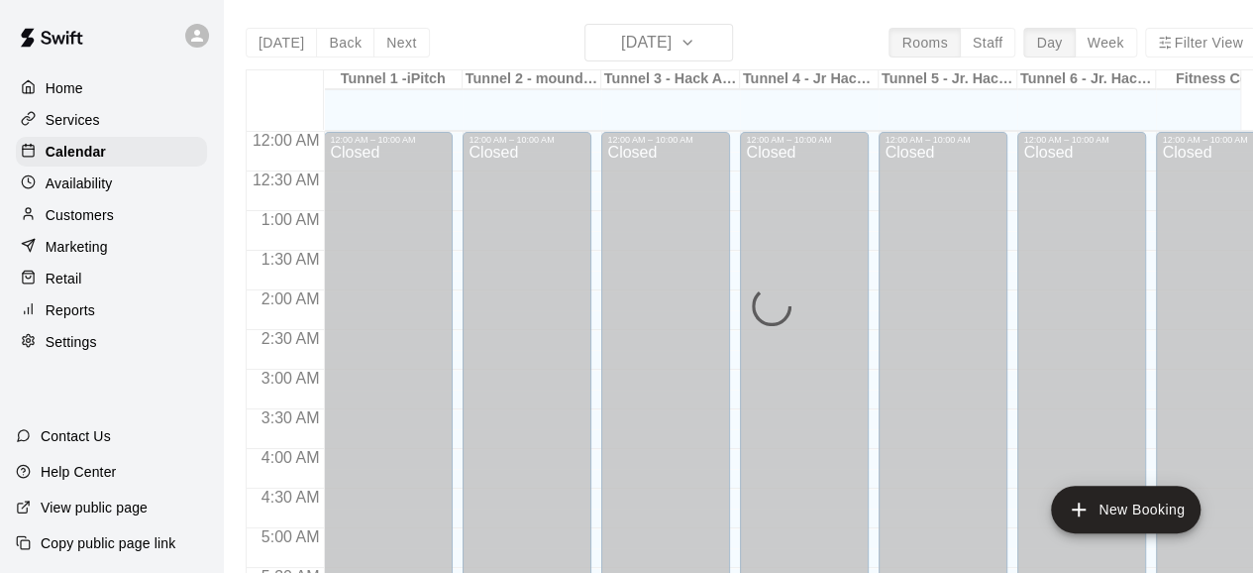
scroll to position [1048, 0]
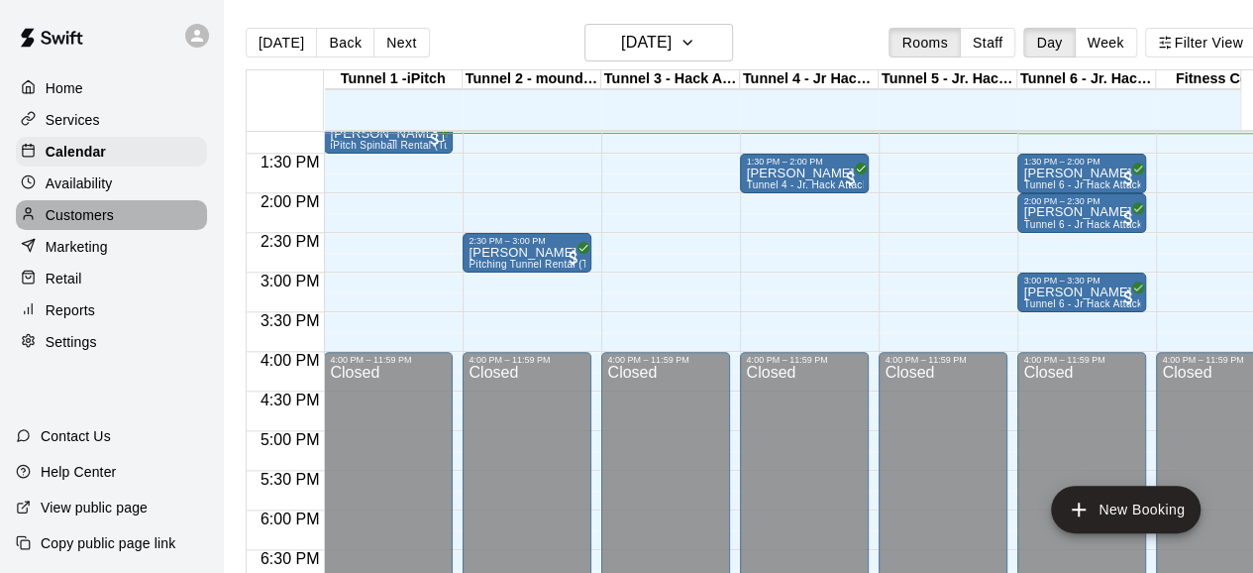
click at [113, 225] on p "Customers" at bounding box center [80, 215] width 68 height 20
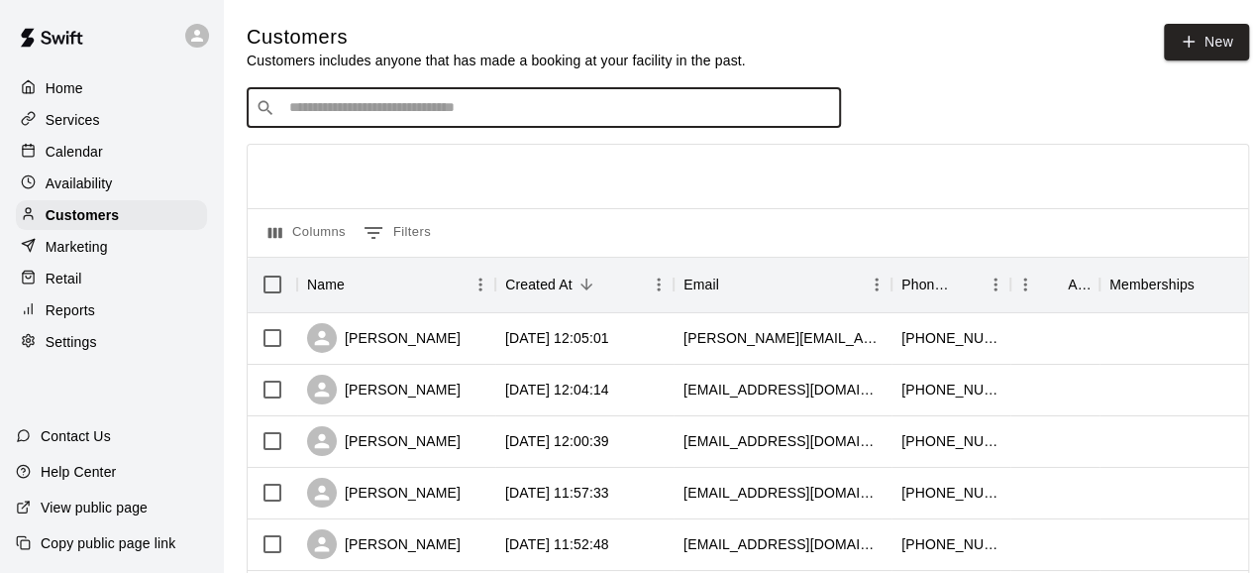
click at [441, 116] on input "Search customers by name or email" at bounding box center [557, 108] width 549 height 20
type input "******"
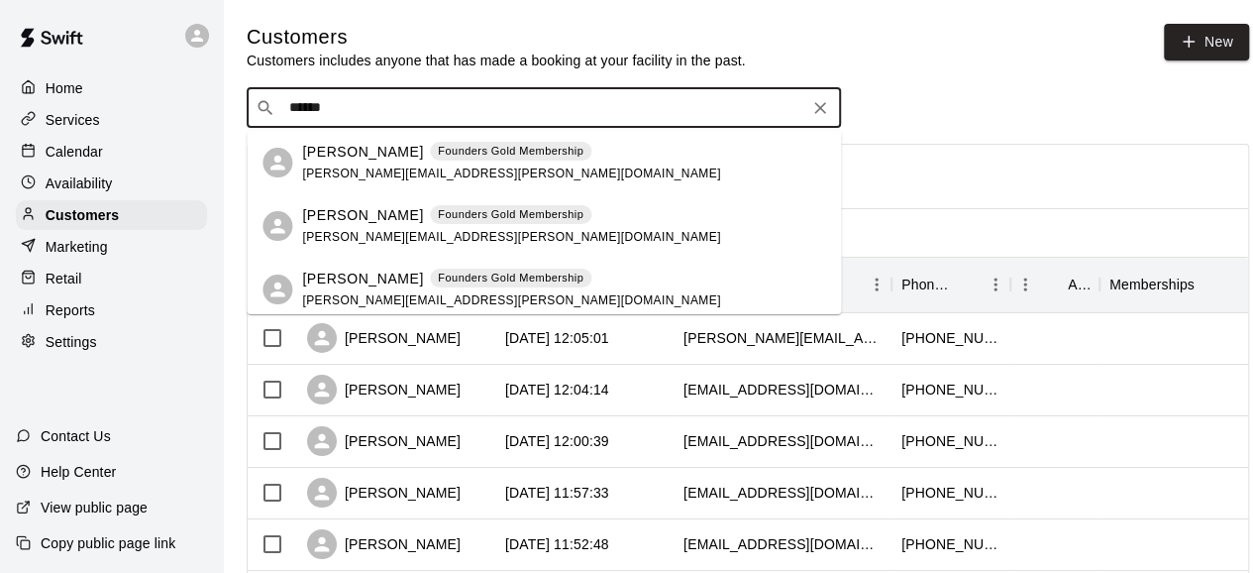
click at [483, 215] on p "Founders Gold Membership" at bounding box center [511, 214] width 146 height 17
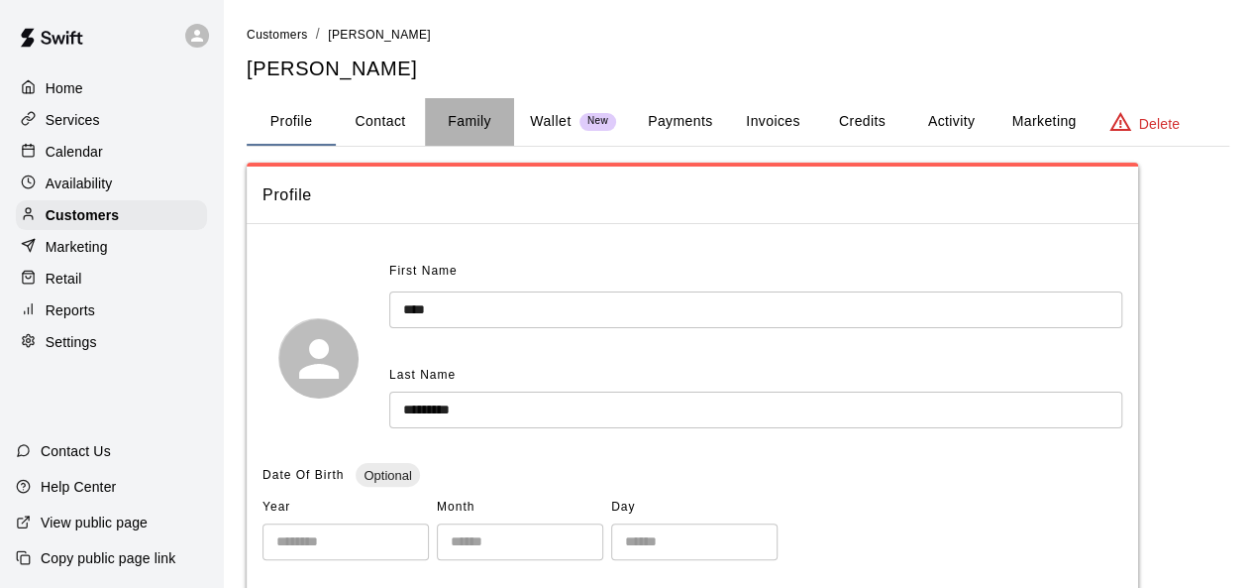
click at [472, 121] on button "Family" at bounding box center [469, 122] width 89 height 48
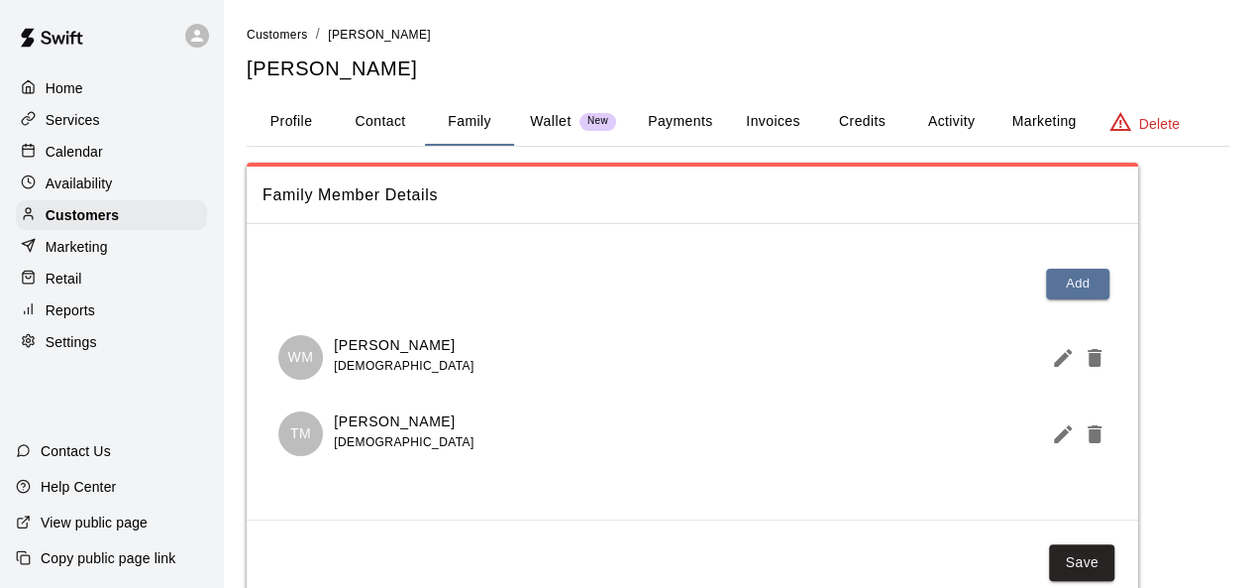
click at [85, 152] on p "Calendar" at bounding box center [74, 152] width 57 height 20
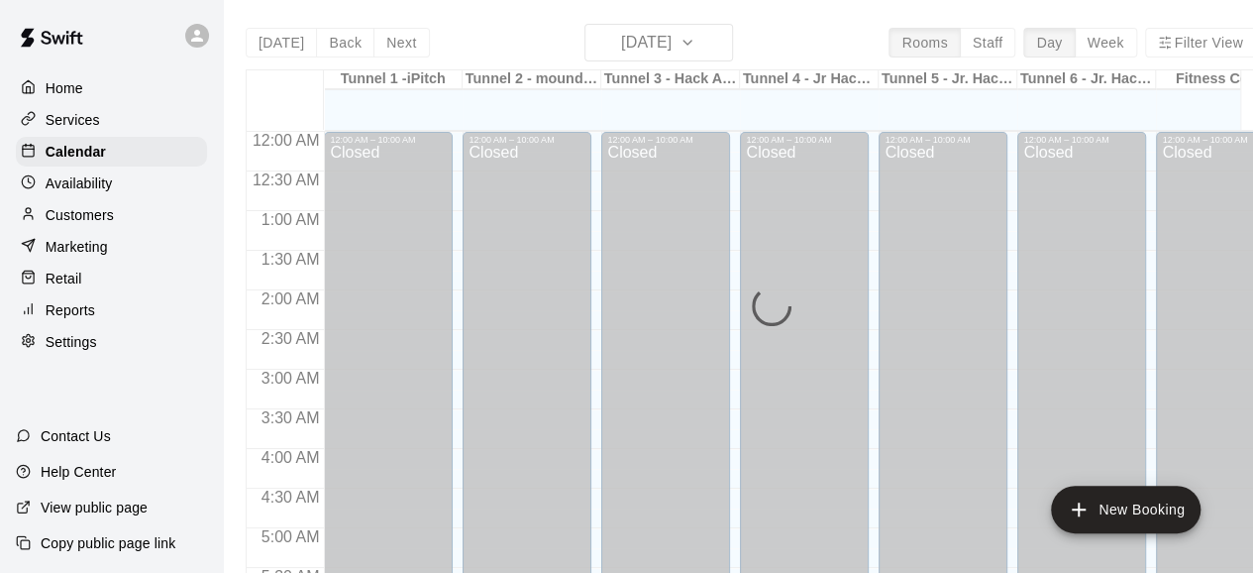
scroll to position [1049, 0]
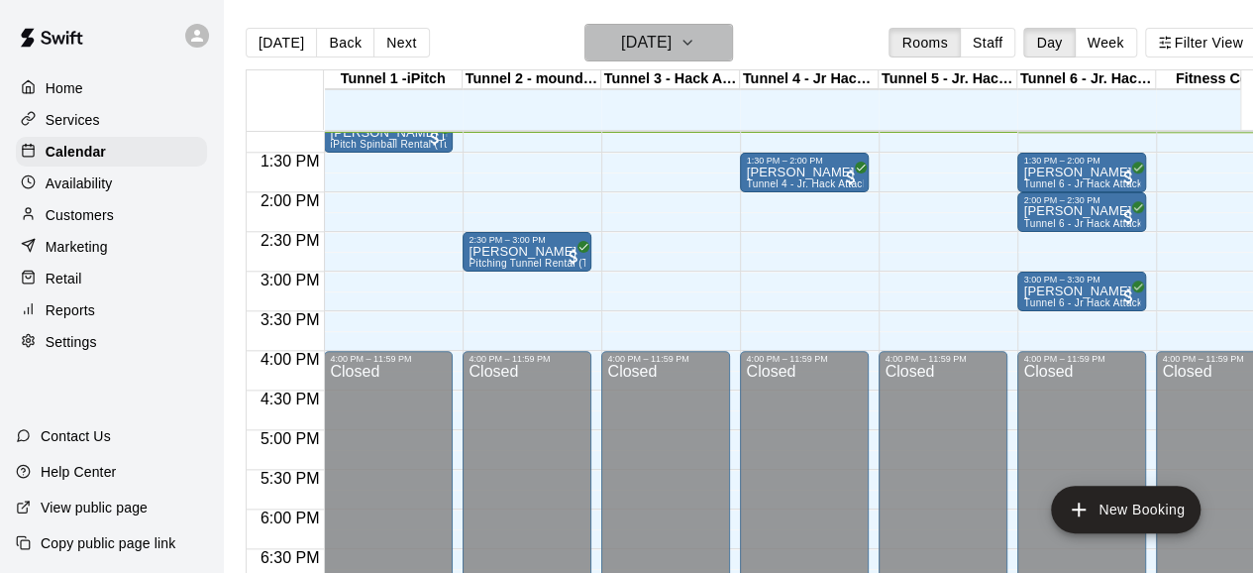
click at [705, 53] on button "[DATE]" at bounding box center [659, 43] width 149 height 38
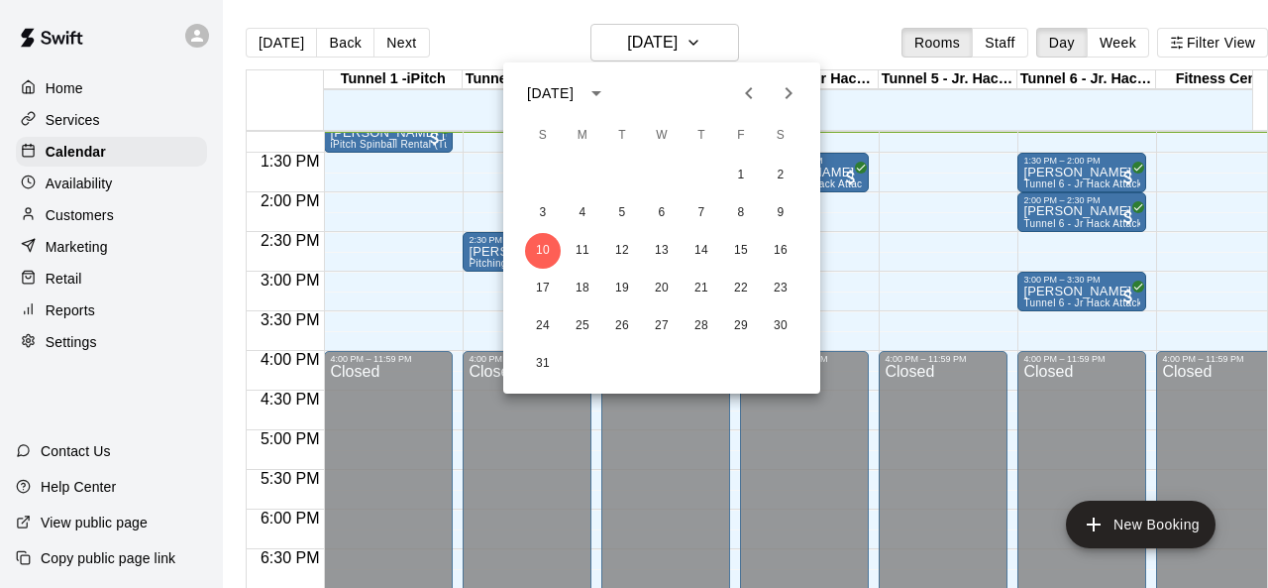
click at [785, 98] on icon "Next month" at bounding box center [789, 93] width 24 height 24
click at [746, 94] on icon "Previous month" at bounding box center [749, 93] width 24 height 24
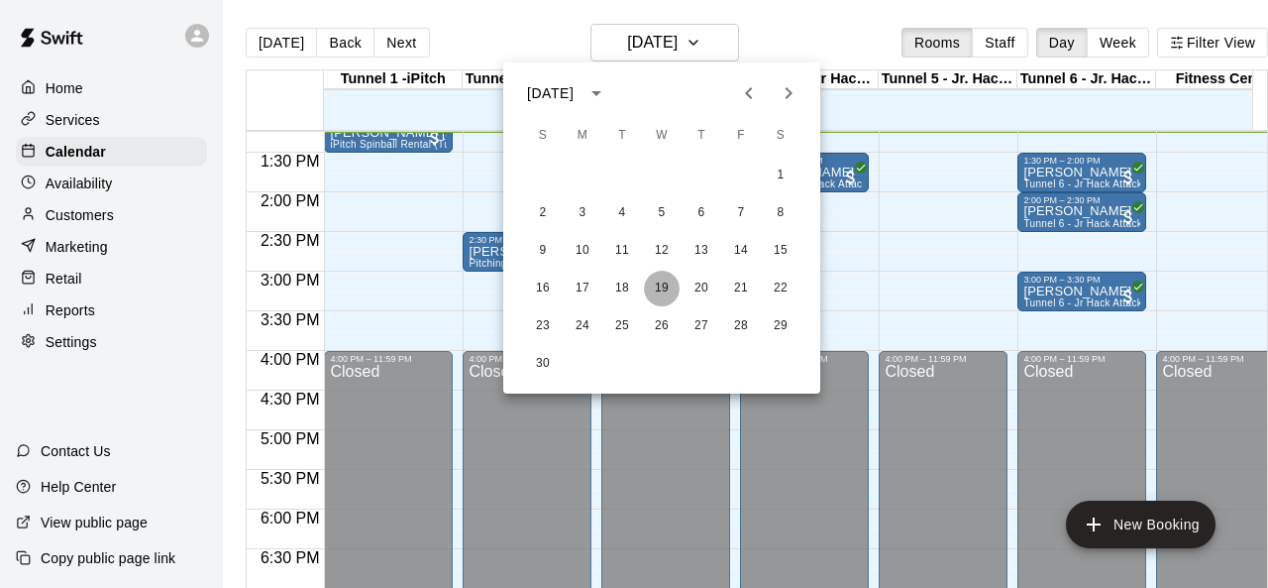
click at [651, 283] on button "19" at bounding box center [662, 288] width 36 height 36
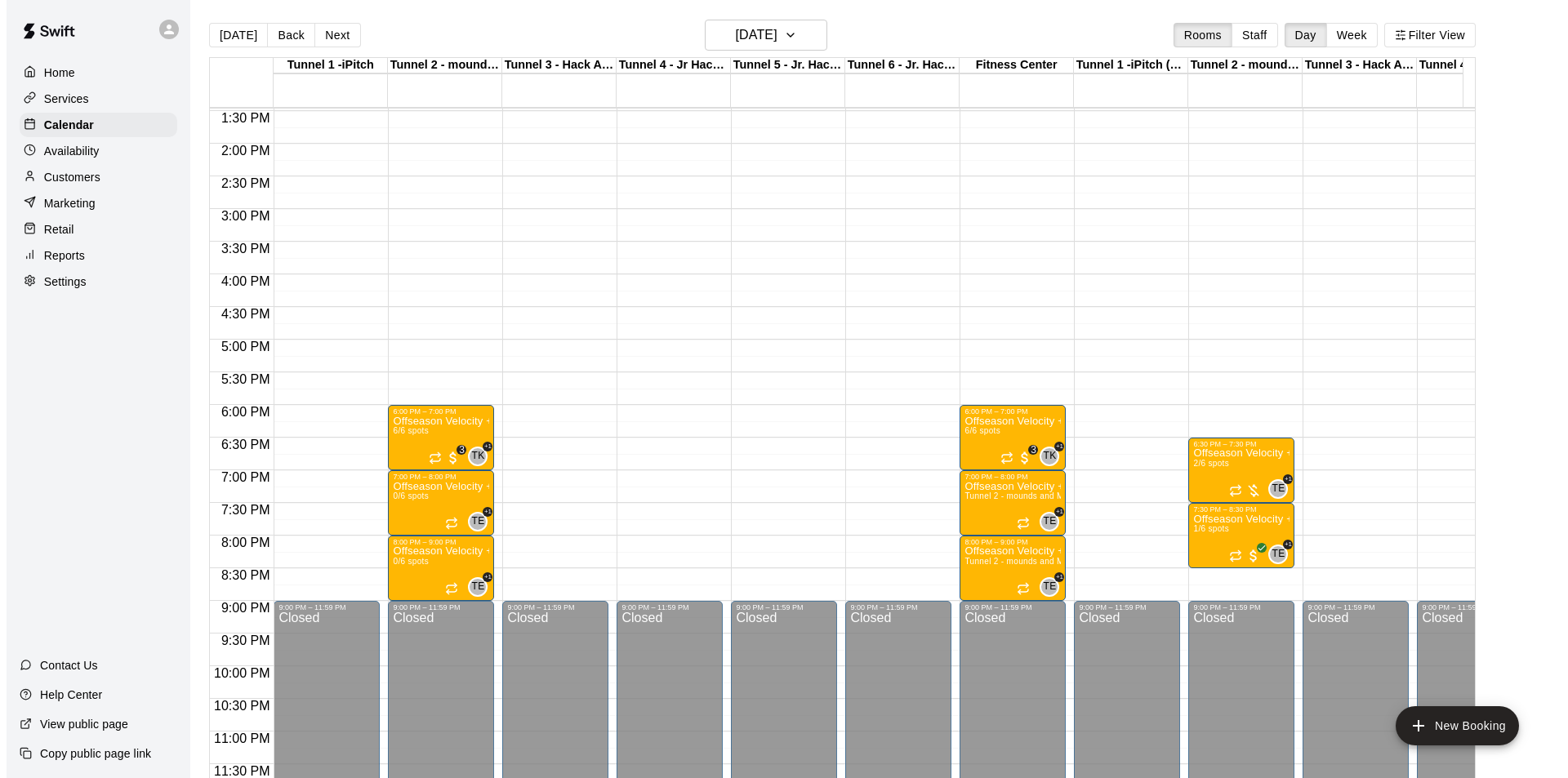
scroll to position [893, 0]
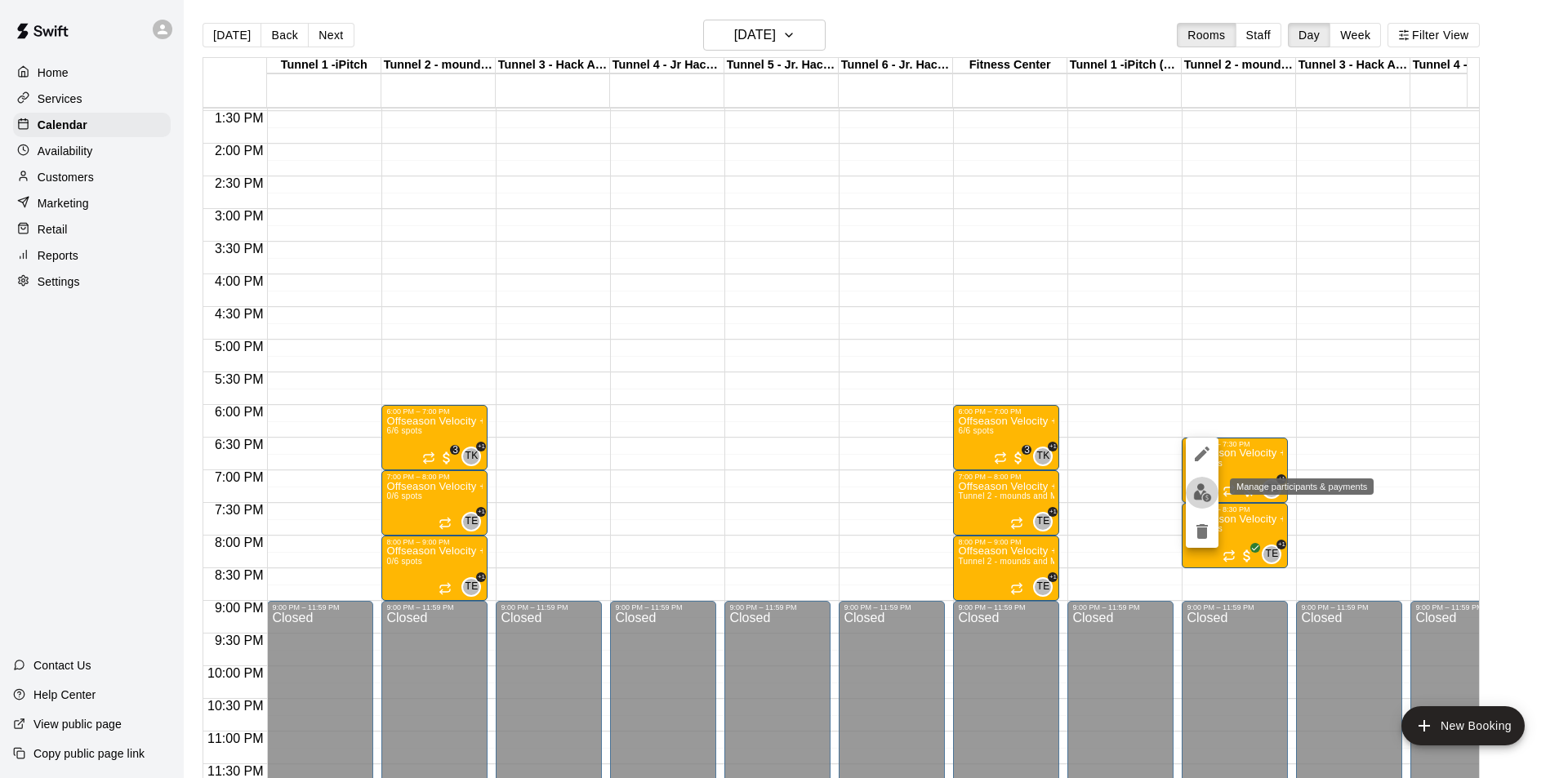
click at [1045, 484] on img "edit" at bounding box center [1203, 493] width 19 height 19
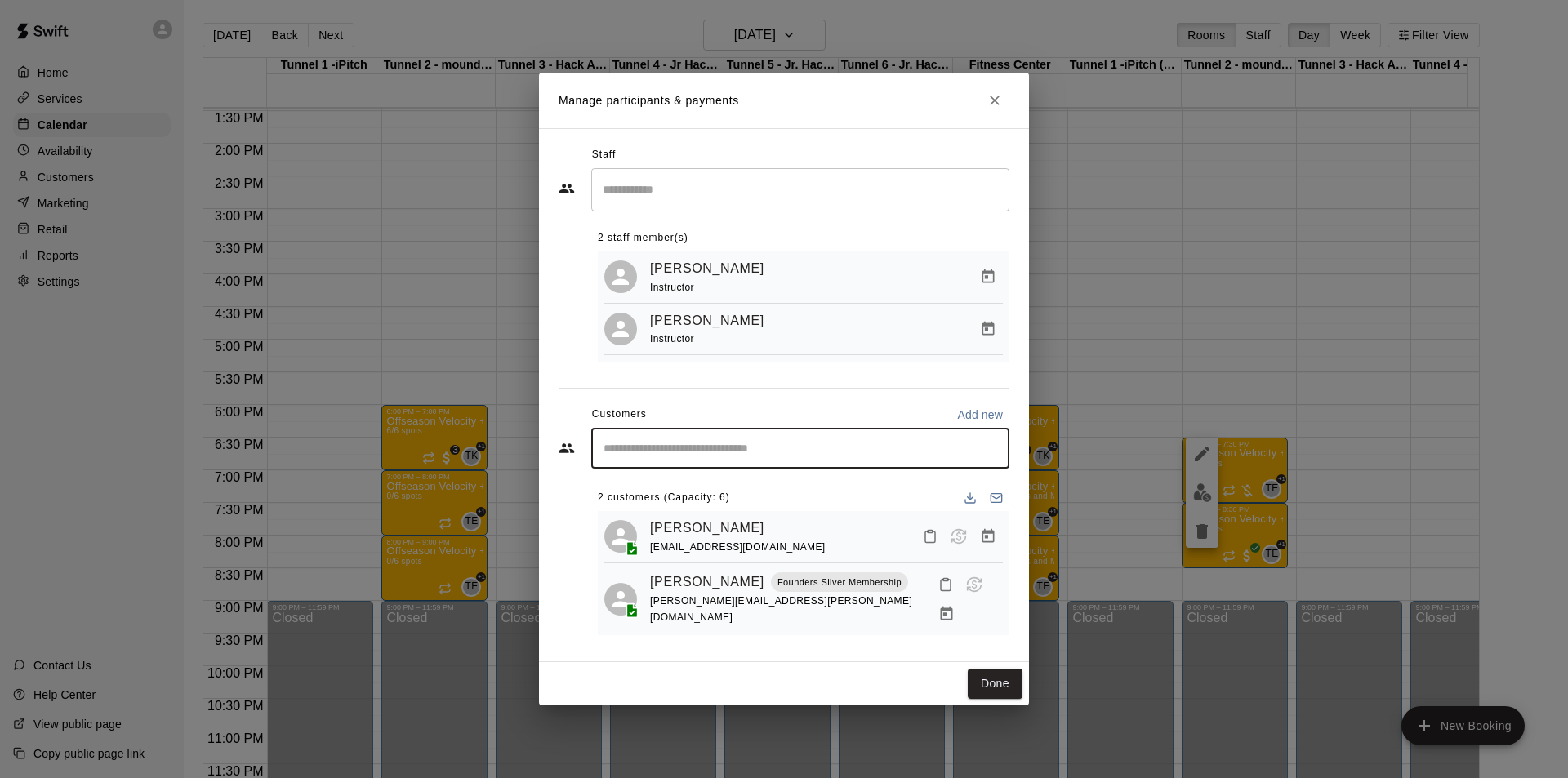
click at [758, 457] on input "Start typing to search customers..." at bounding box center [800, 448] width 403 height 16
type input "******"
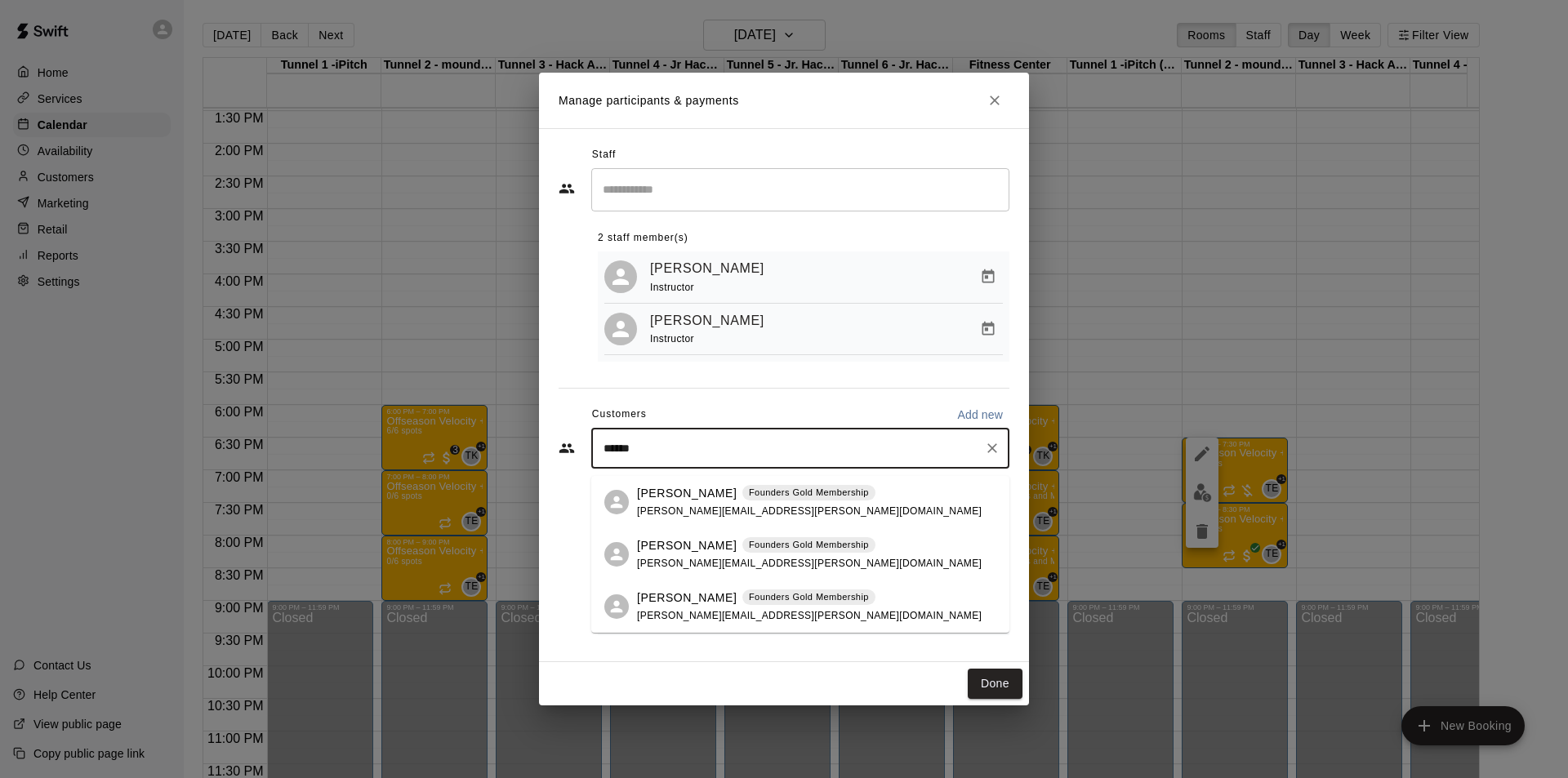
click at [796, 484] on div "Founders Gold Membership" at bounding box center [810, 546] width 134 height 16
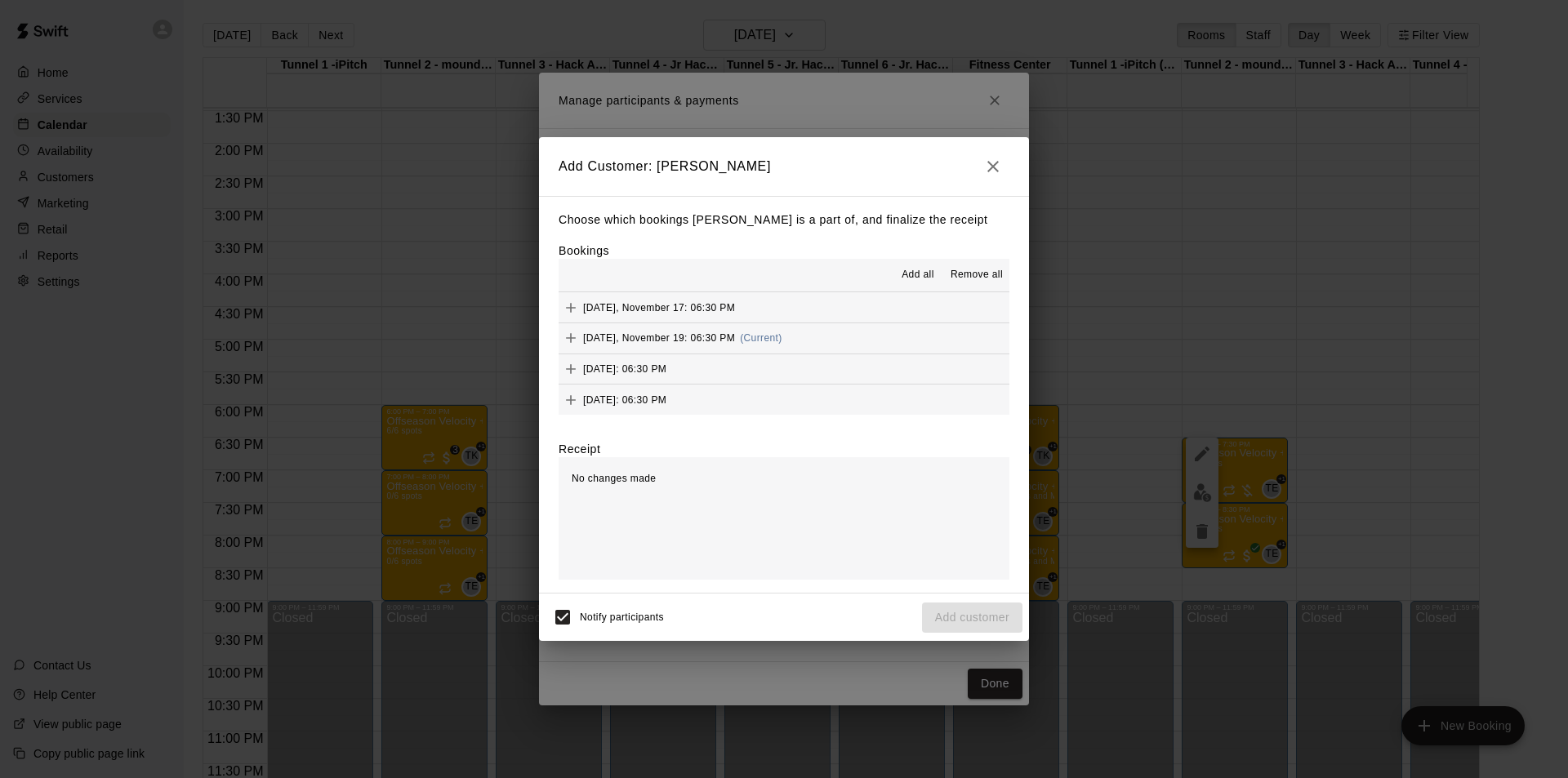
click at [920, 336] on button "[DATE], November 19: 06:30 PM (Current)" at bounding box center [784, 338] width 451 height 30
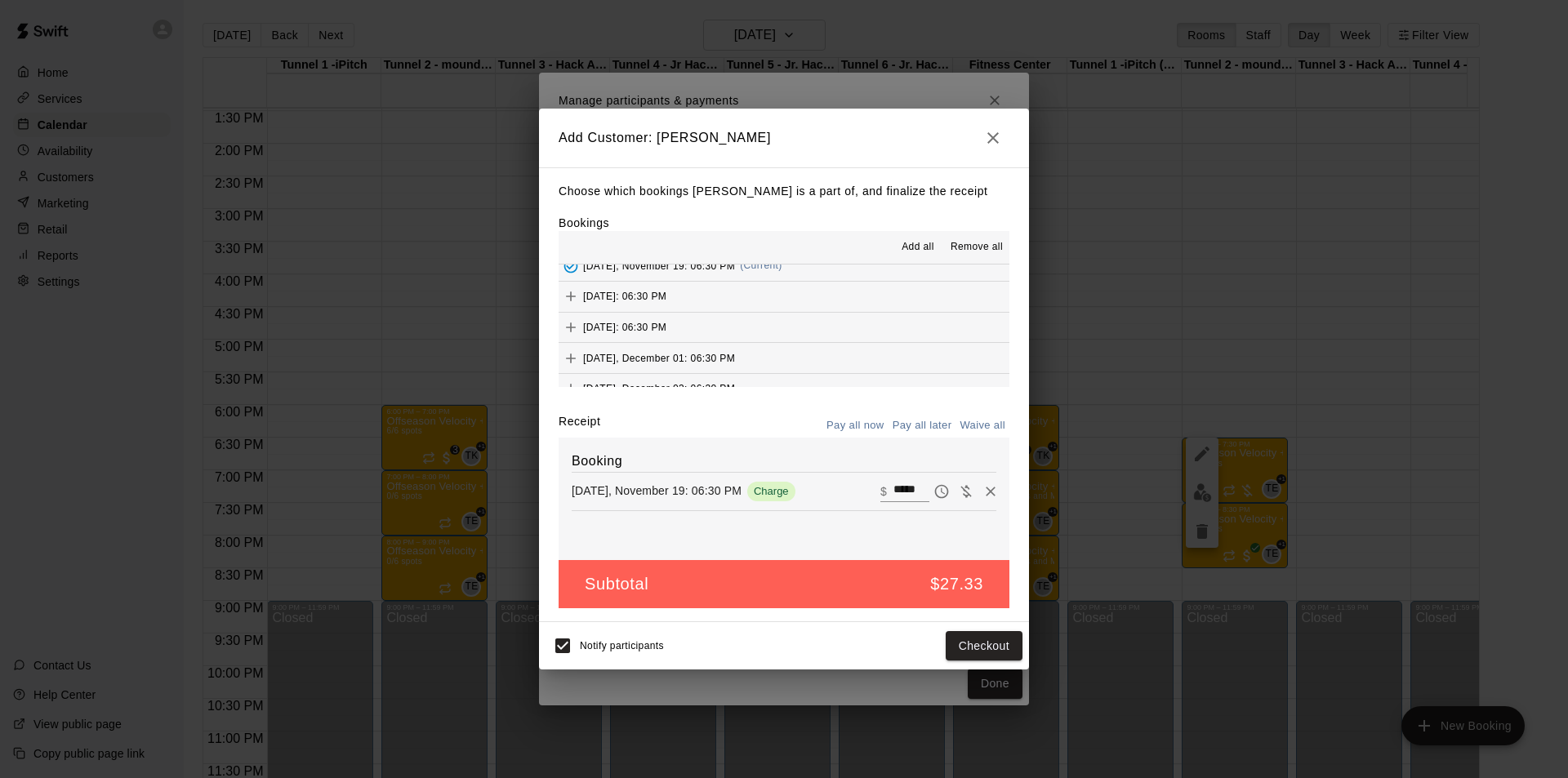
scroll to position [82, 0]
click at [823, 289] on button "[DATE]: 06:30 PM" at bounding box center [784, 290] width 451 height 30
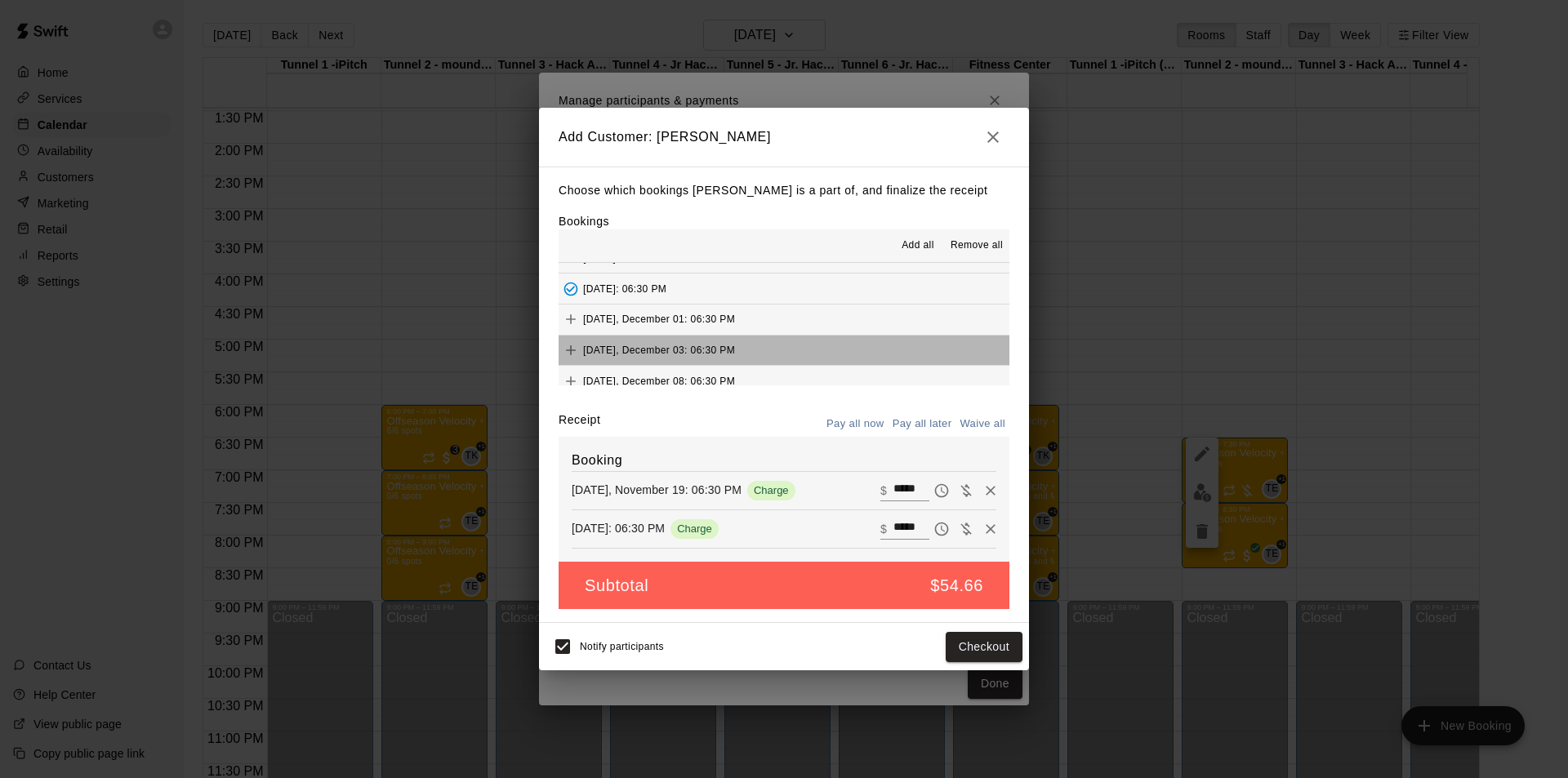
click at [803, 341] on button "[DATE], December 03: 06:30 PM" at bounding box center [784, 350] width 451 height 30
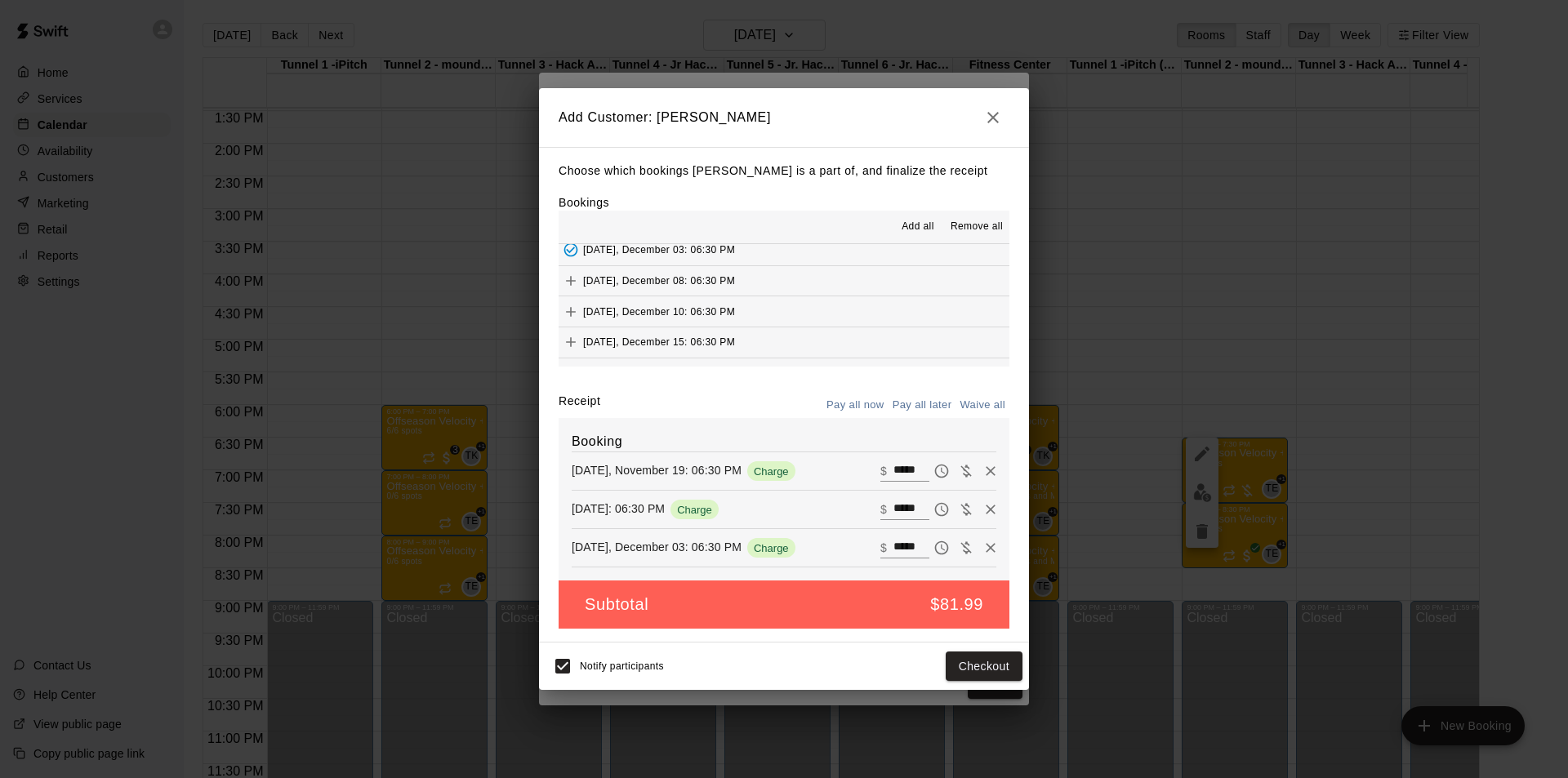
scroll to position [163, 0]
click at [791, 312] on button "[DATE], December 10: 06:30 PM" at bounding box center [784, 311] width 451 height 30
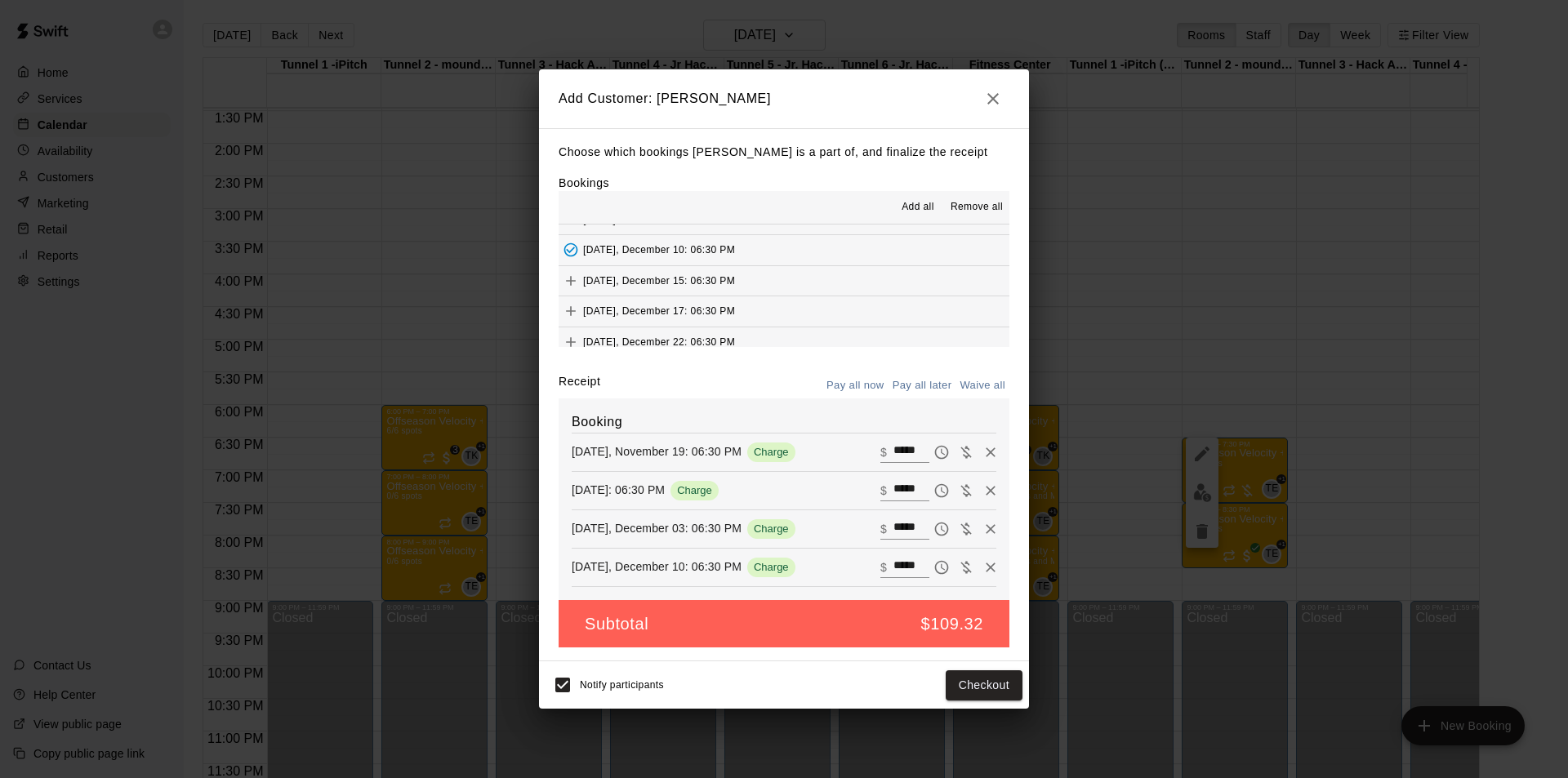
scroll to position [245, 0]
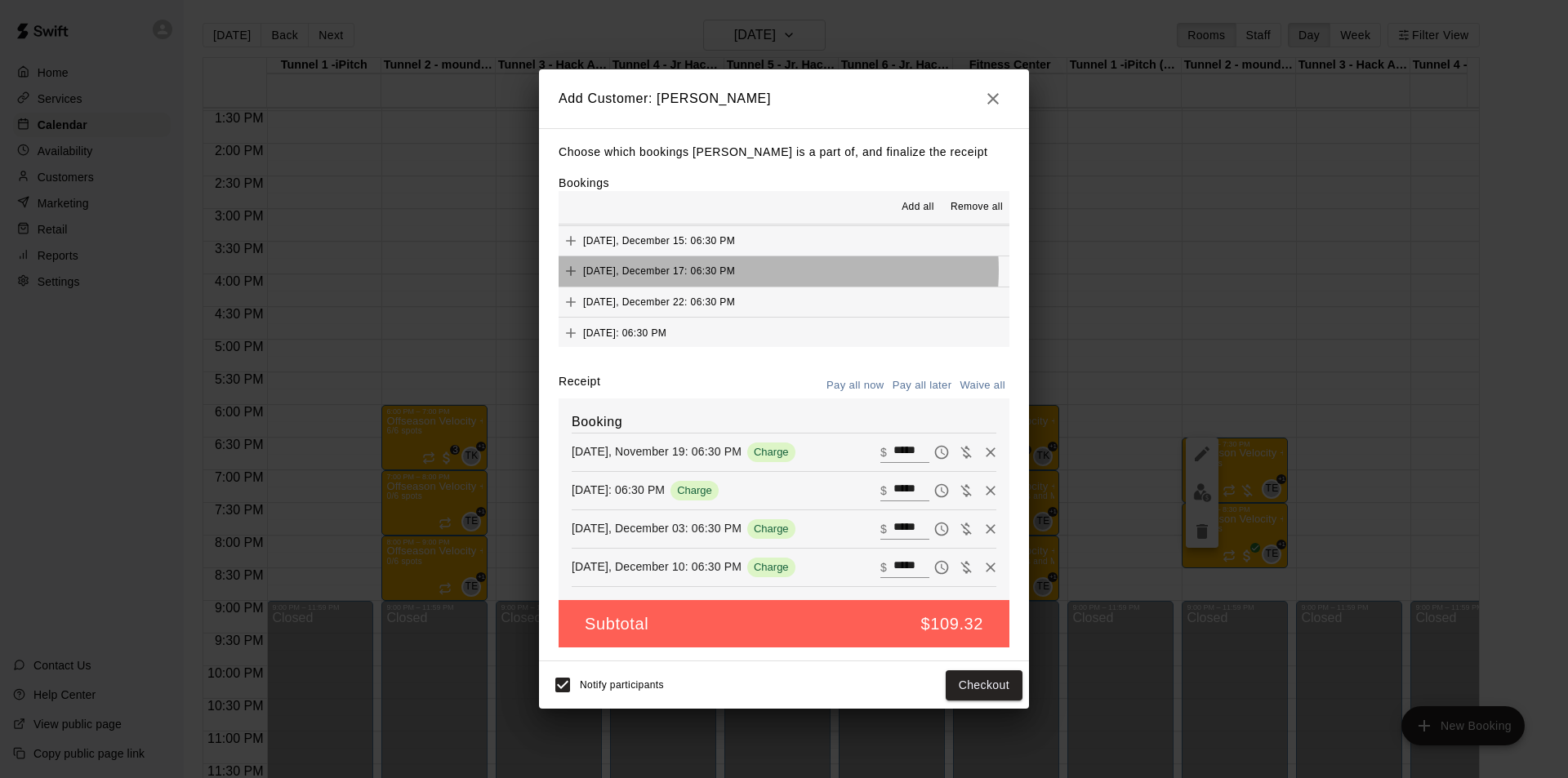
click at [777, 271] on button "[DATE], December 17: 06:30 PM" at bounding box center [784, 271] width 451 height 30
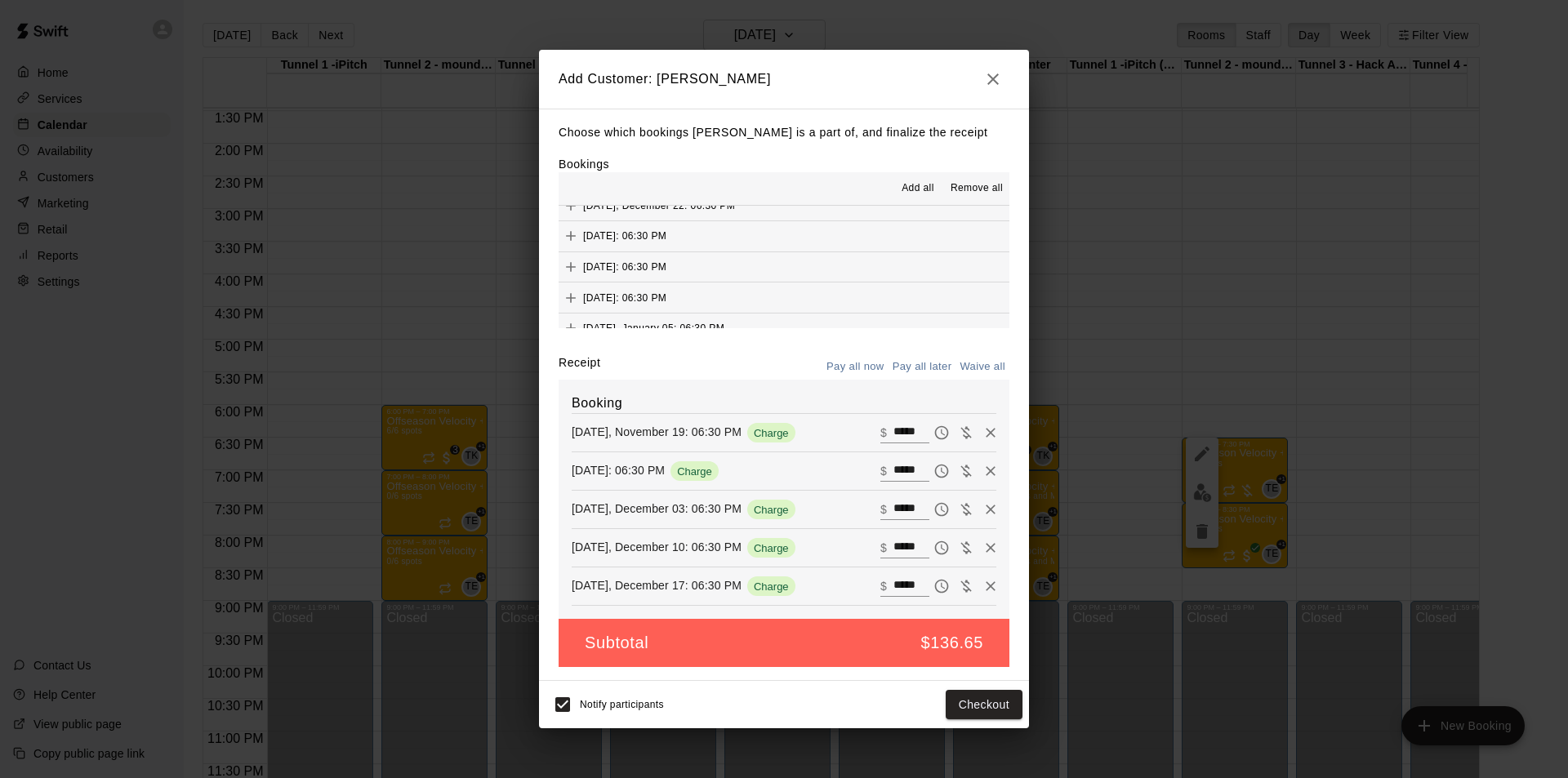
scroll to position [326, 0]
click at [775, 241] on button "[DATE]: 06:30 PM" at bounding box center [784, 232] width 451 height 30
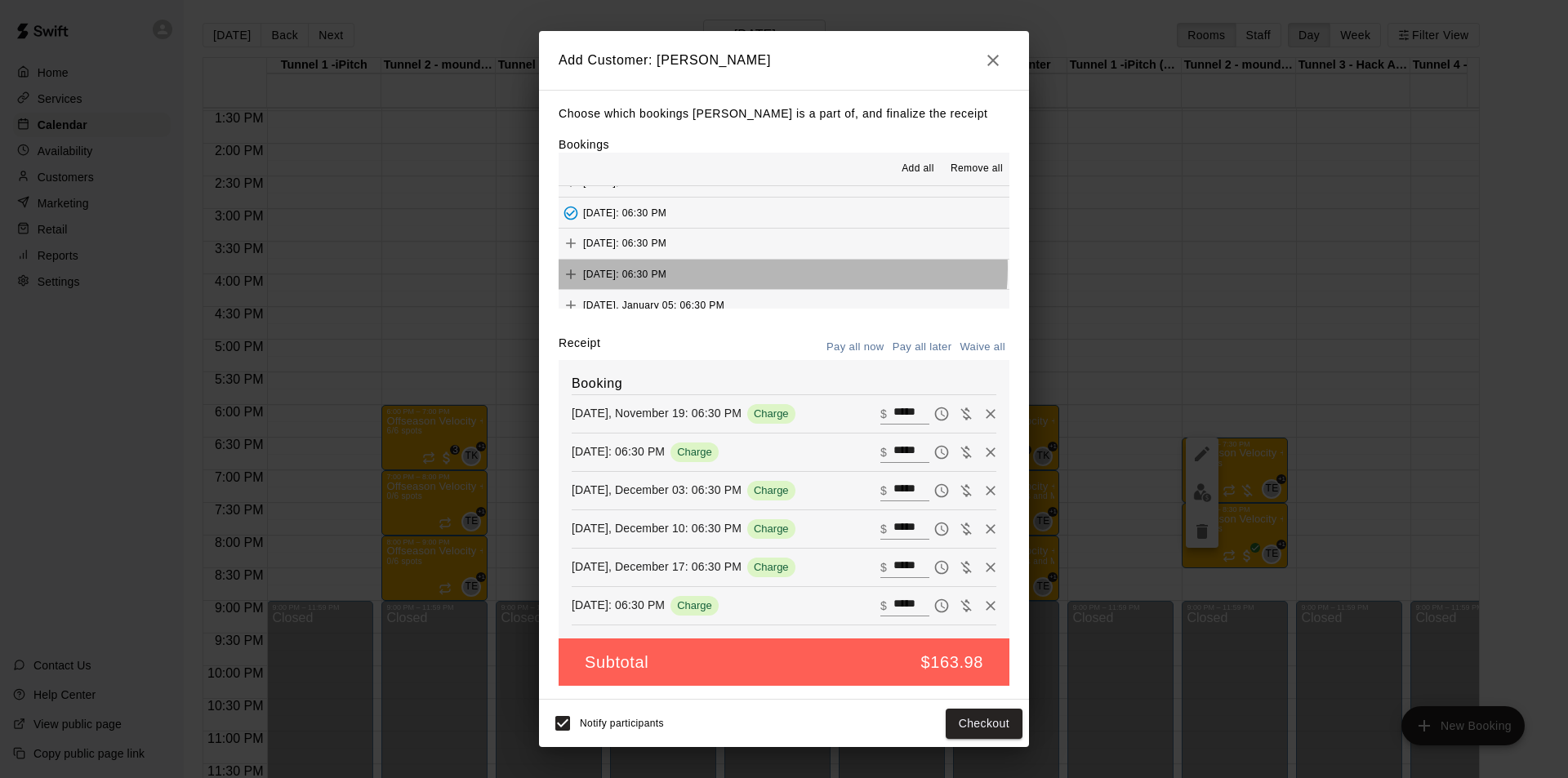
click at [782, 269] on button "[DATE]: 06:30 PM" at bounding box center [784, 274] width 451 height 30
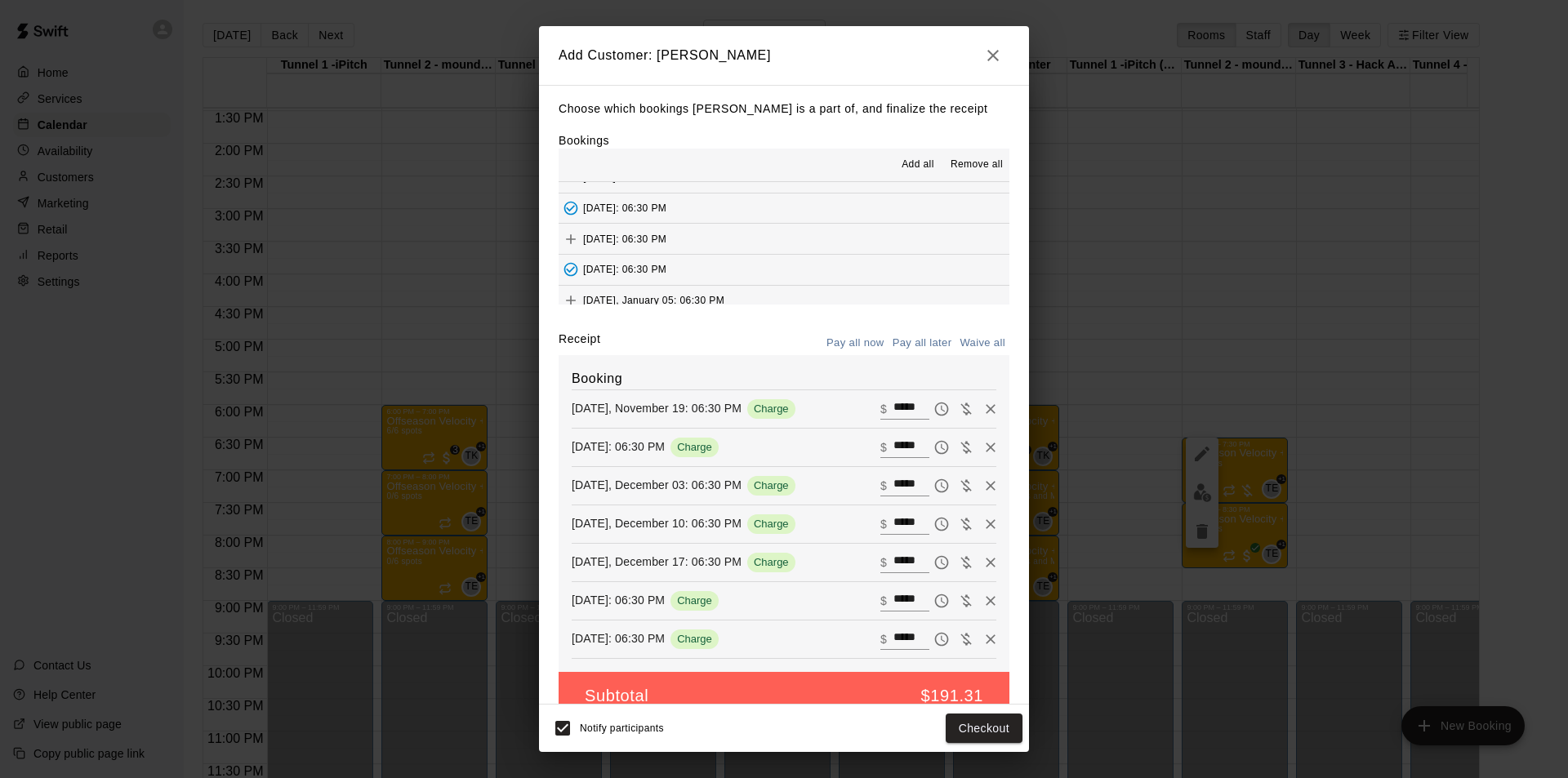
scroll to position [408, 0]
click at [782, 260] on button "[DATE], January 07: 06:30 PM" at bounding box center [784, 249] width 451 height 30
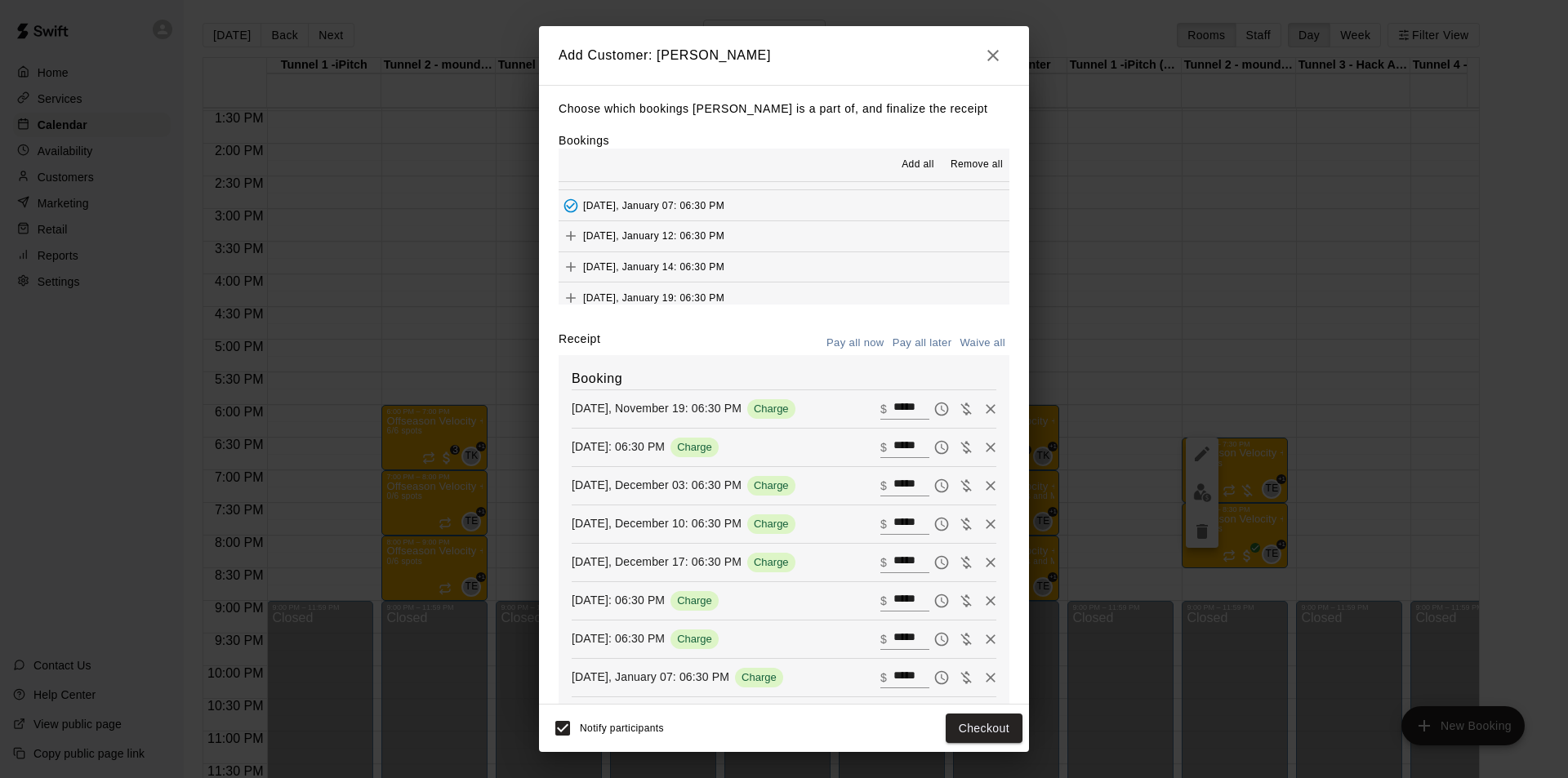
scroll to position [490, 0]
click at [782, 226] on button "[DATE], January 14: 06:30 PM" at bounding box center [784, 230] width 451 height 30
click at [787, 213] on button "[DATE], January 21: 06:30 PM" at bounding box center [784, 209] width 451 height 30
click at [772, 273] on button "[DATE]: 06:30 PM" at bounding box center [784, 270] width 451 height 30
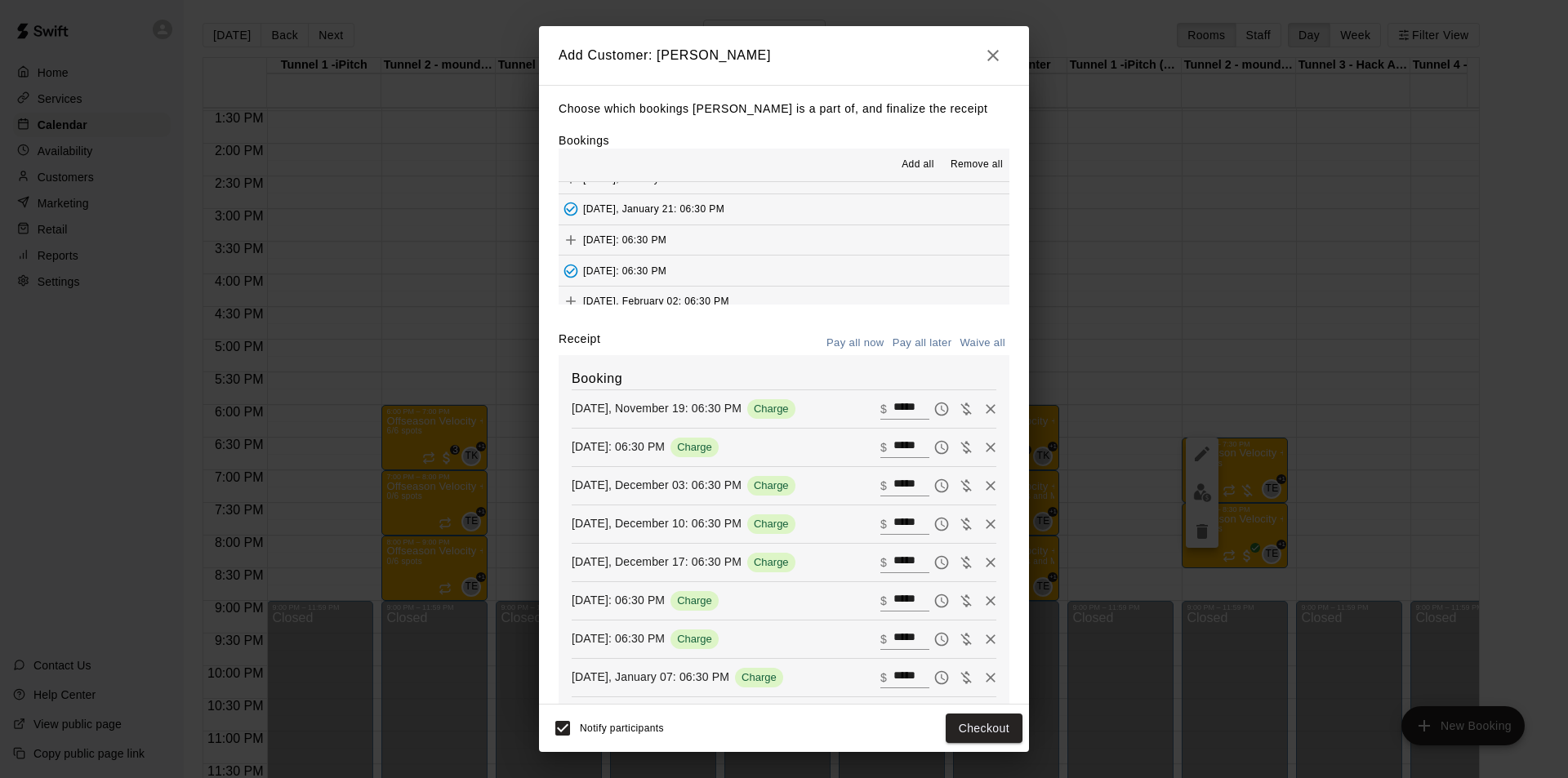
scroll to position [654, 0]
click at [777, 251] on button "[DATE], February 04: 06:30 PM" at bounding box center [784, 251] width 451 height 30
click at [776, 235] on button "[DATE], February 11: 06:30 PM" at bounding box center [784, 231] width 451 height 30
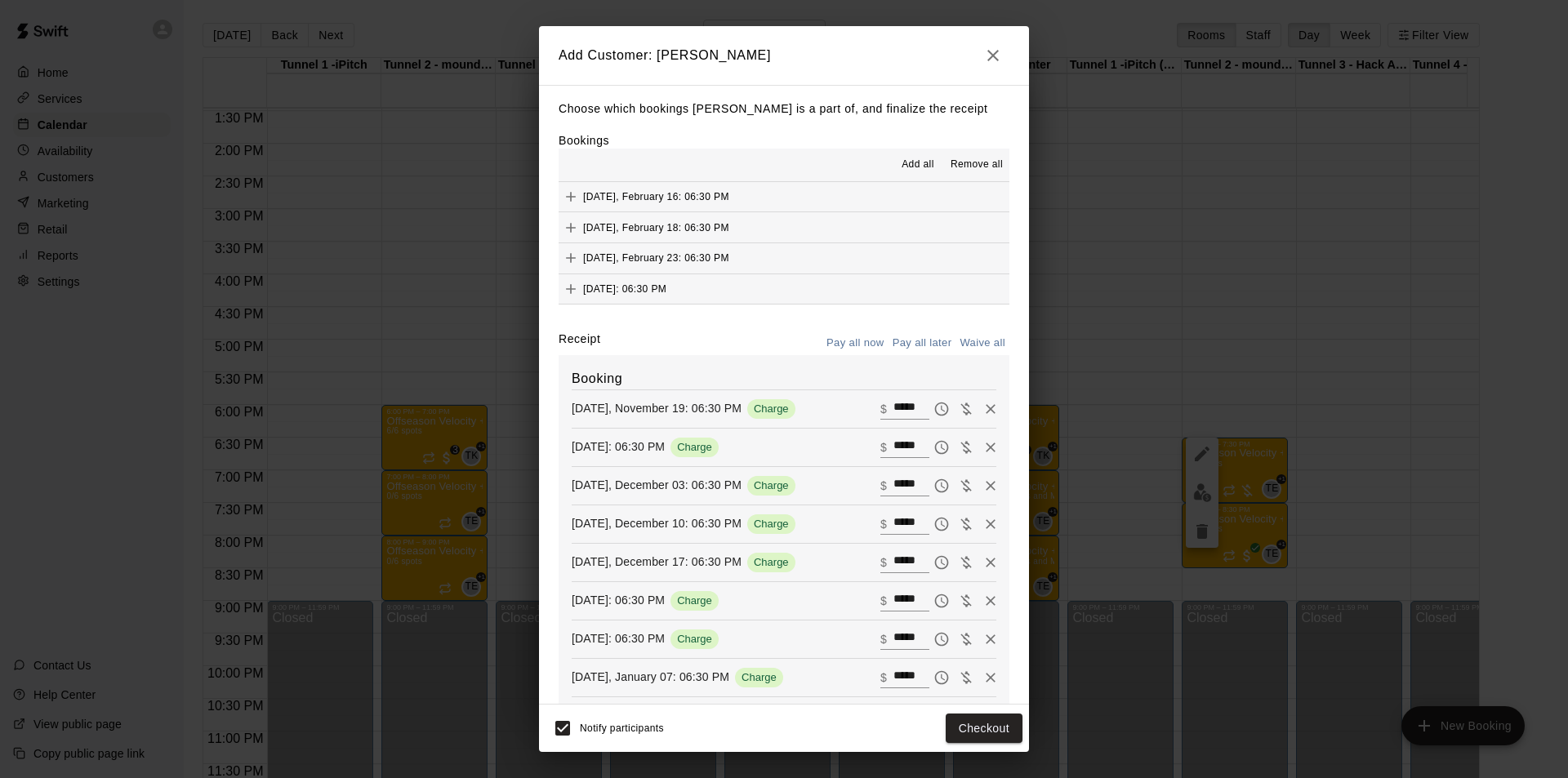
click at [776, 228] on button "[DATE], February 18: 06:30 PM" at bounding box center [784, 227] width 451 height 30
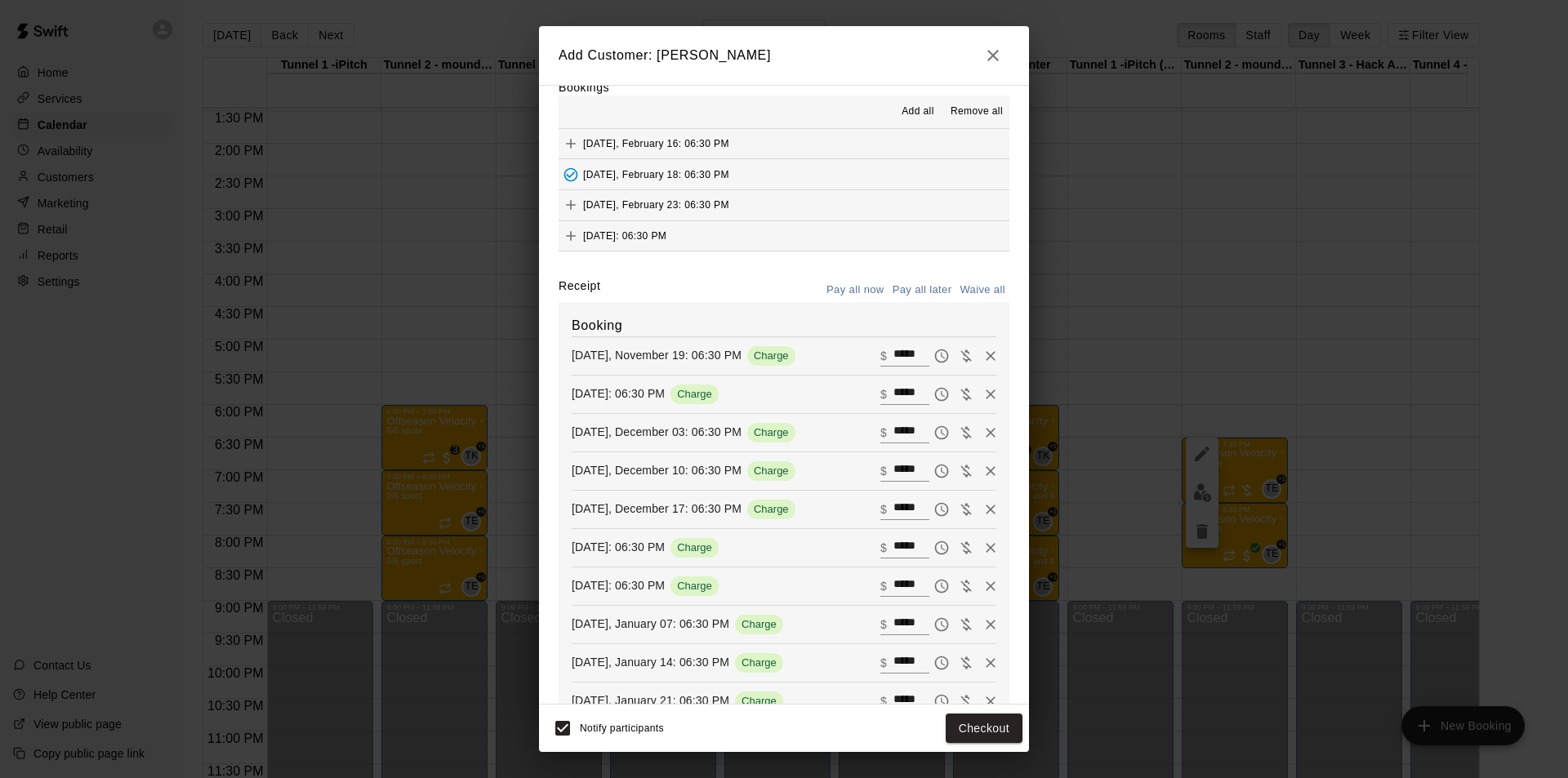
scroll to position [82, 0]
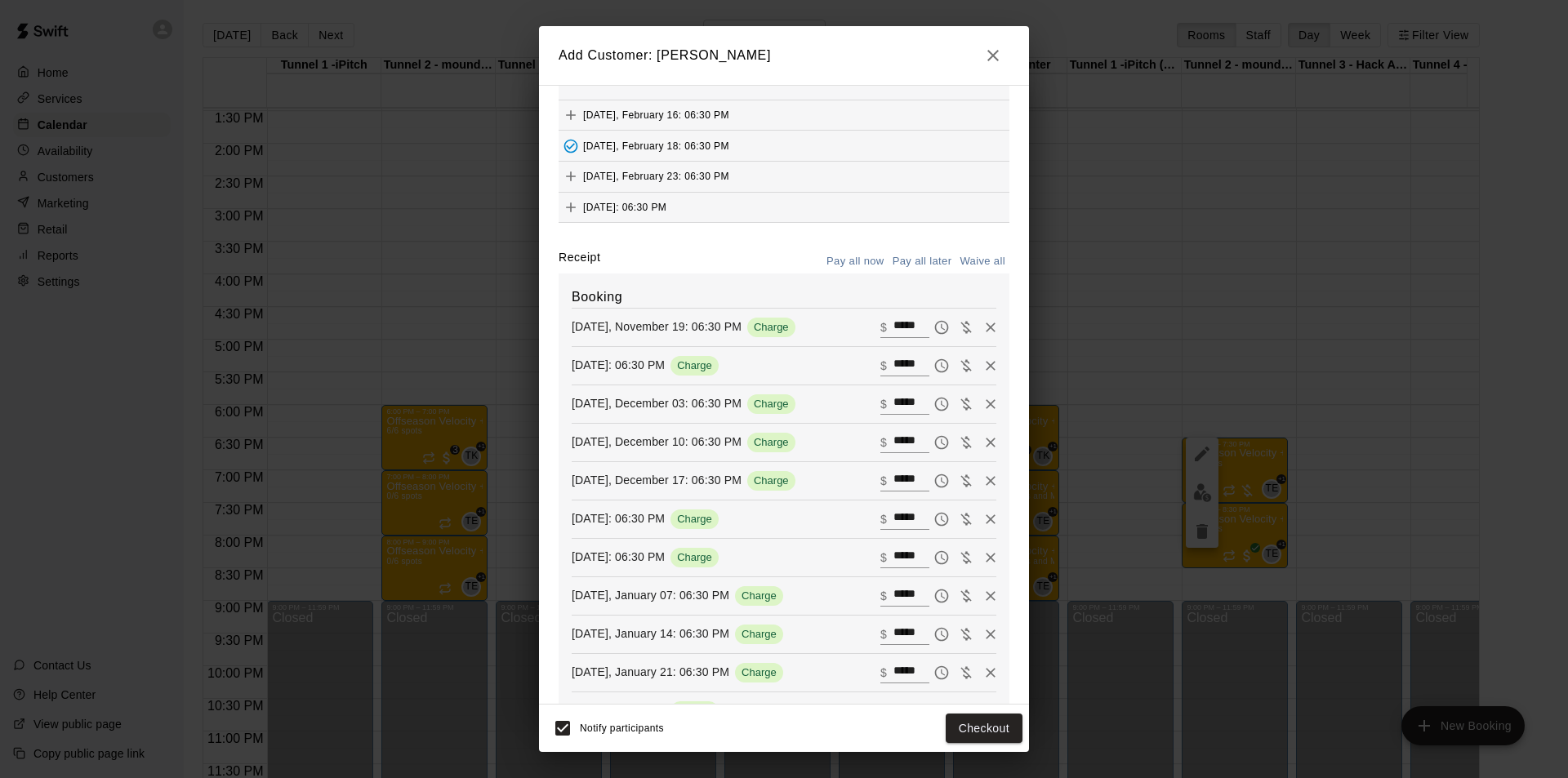
click at [794, 213] on button "[DATE]: 06:30 PM" at bounding box center [784, 208] width 451 height 30
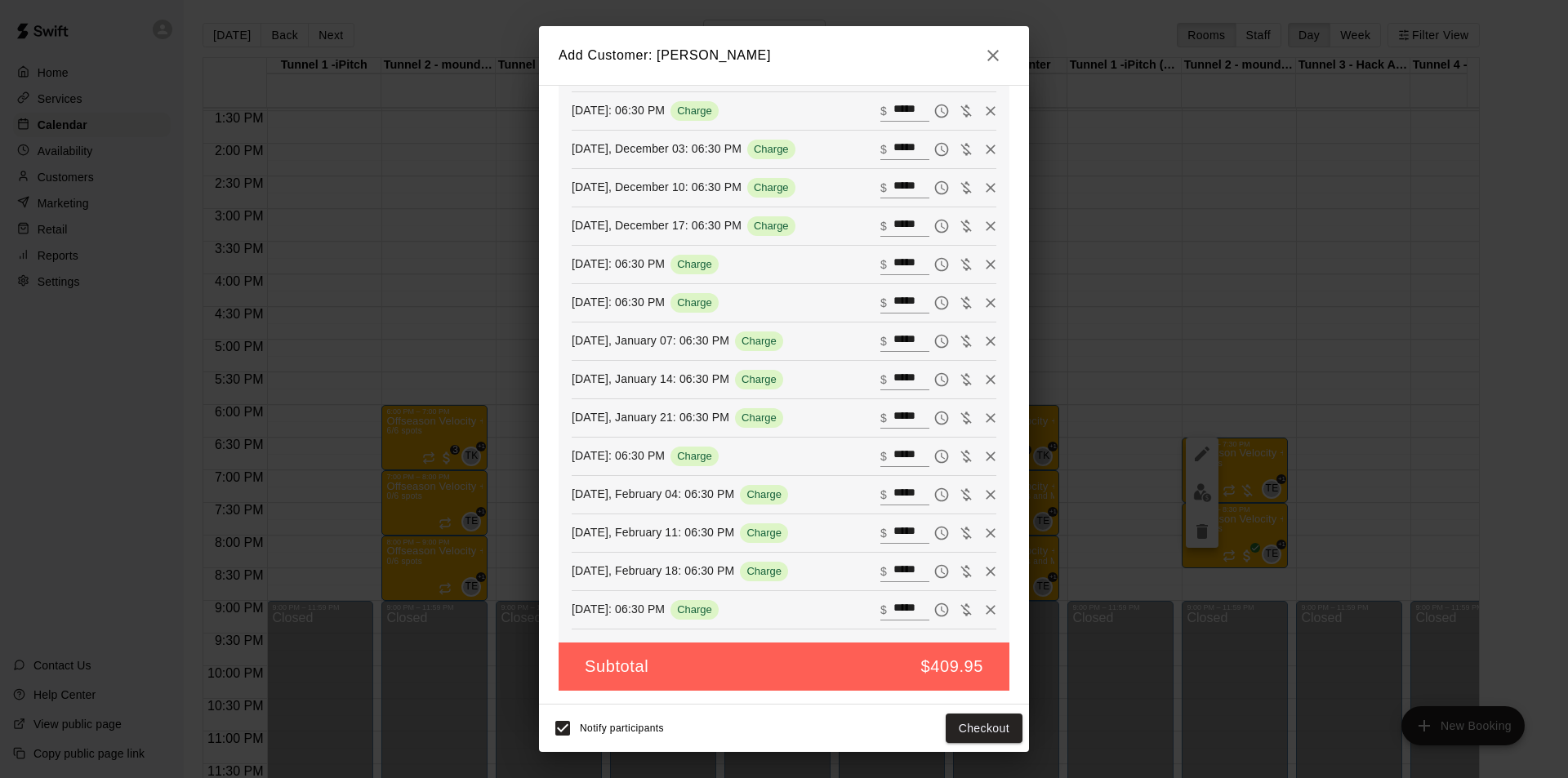
scroll to position [338, 0]
click at [973, 484] on button "Checkout" at bounding box center [984, 729] width 77 height 30
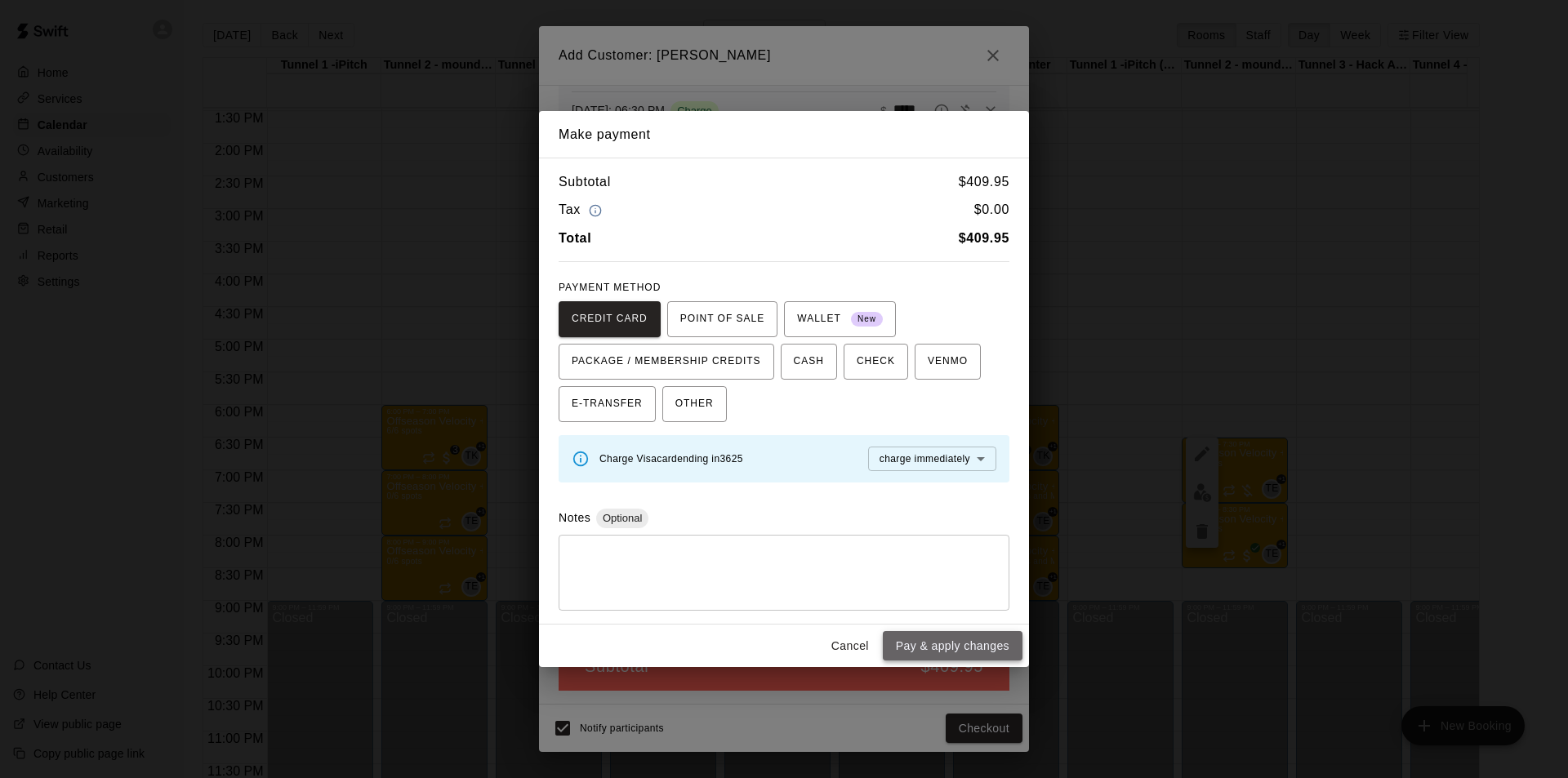
click at [948, 484] on button "Pay & apply changes" at bounding box center [952, 646] width 139 height 30
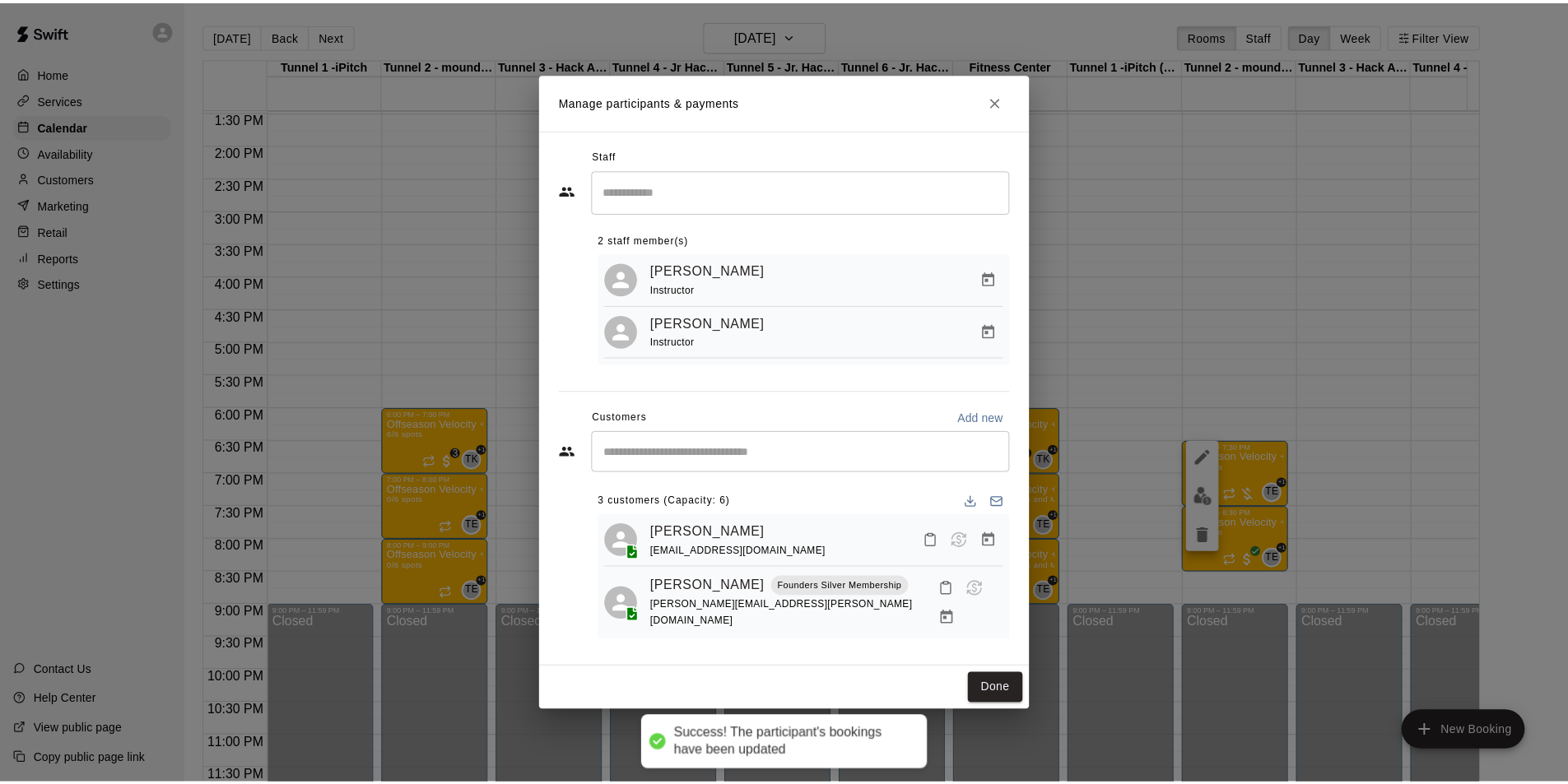
scroll to position [46, 0]
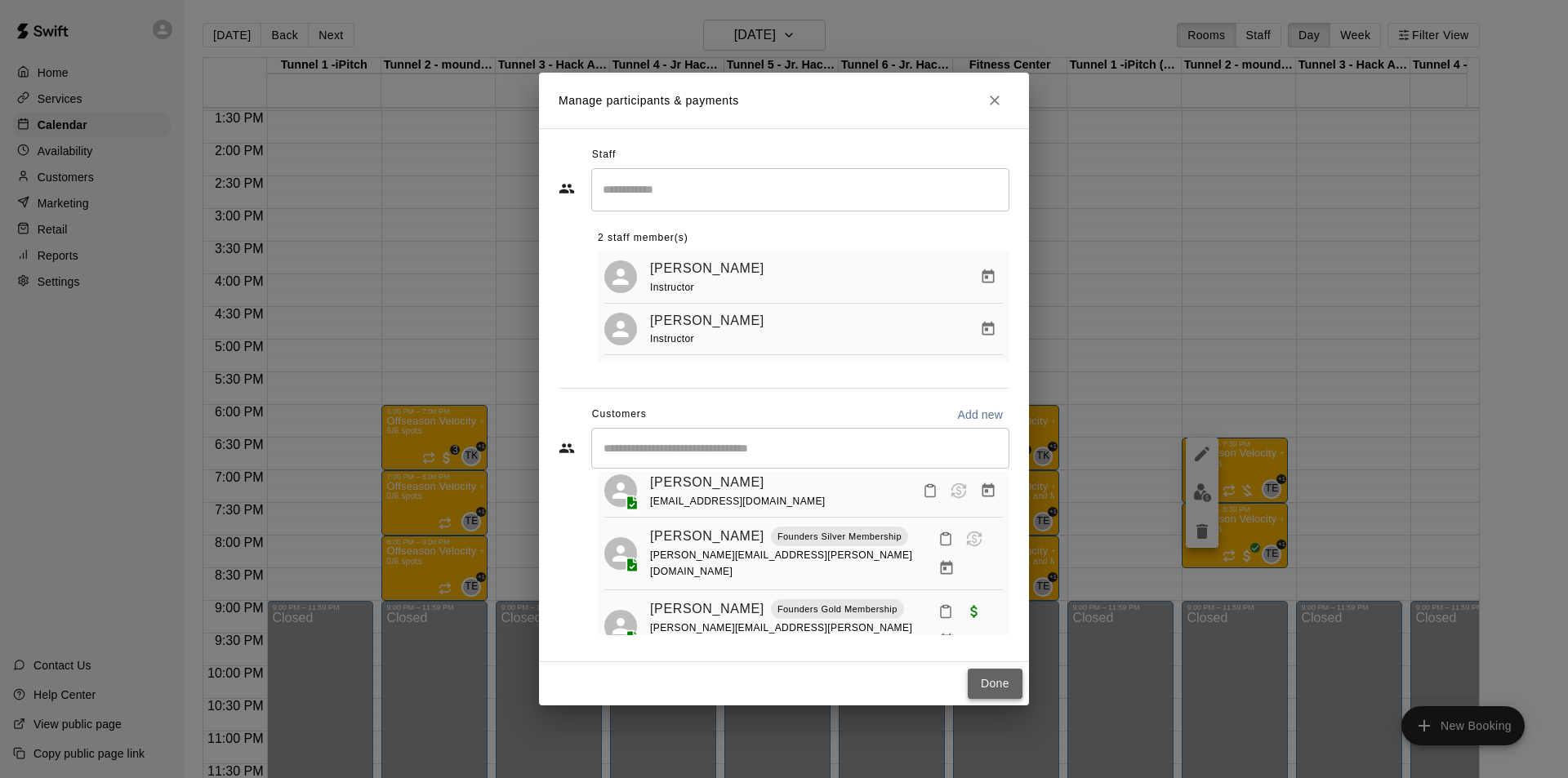
click at [995, 484] on button "Done" at bounding box center [995, 683] width 54 height 30
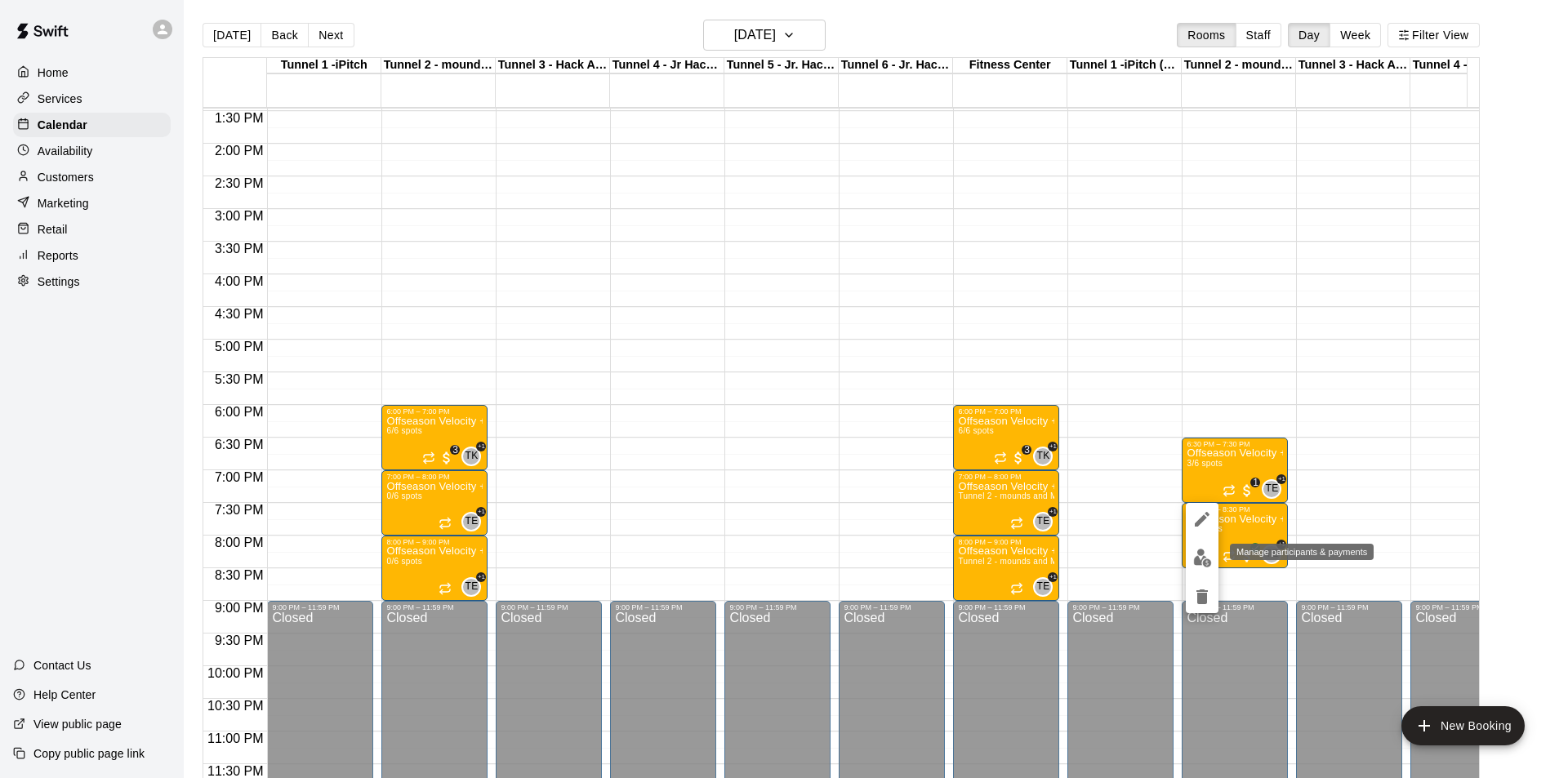
click at [1045, 484] on img "edit" at bounding box center [1203, 558] width 19 height 19
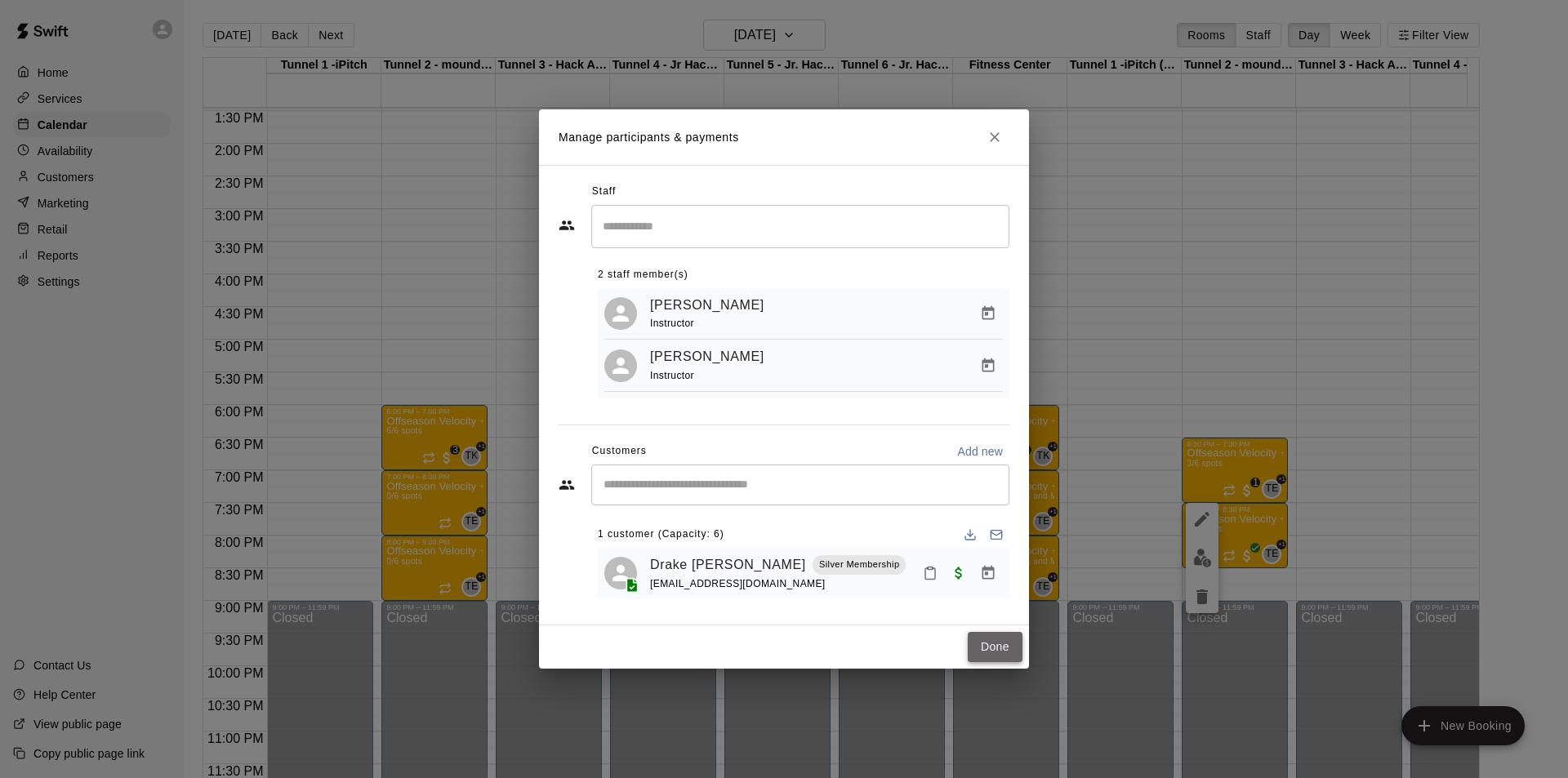
click at [1002, 484] on button "Done" at bounding box center [995, 647] width 54 height 30
